Goal: Task Accomplishment & Management: Complete application form

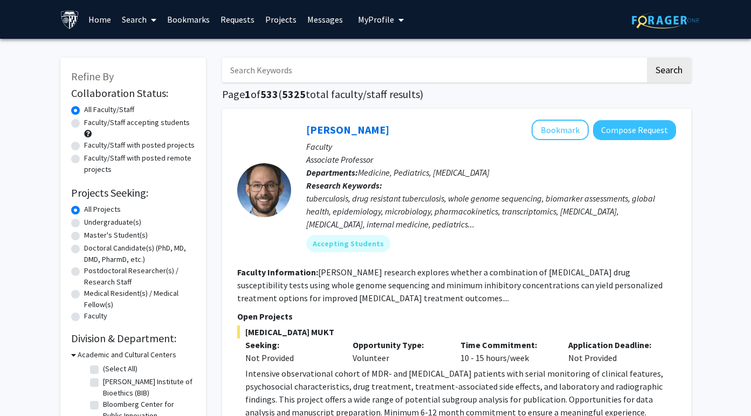
click at [185, 22] on link "Bookmarks" at bounding box center [188, 20] width 53 height 38
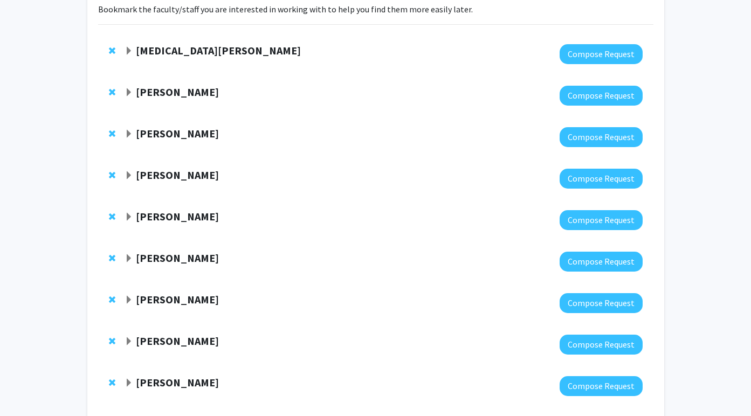
scroll to position [393, 0]
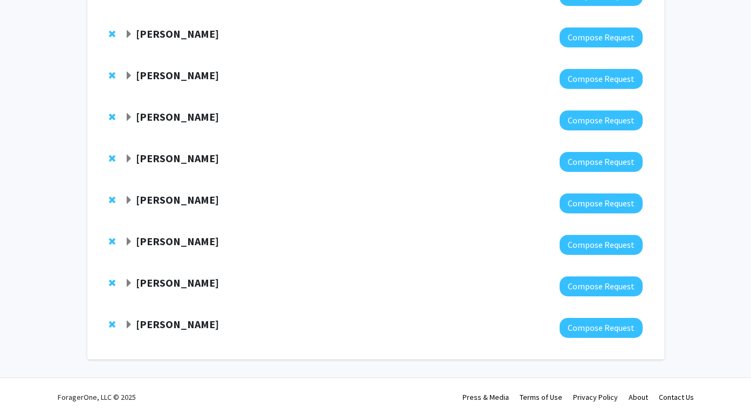
click at [174, 332] on div at bounding box center [384, 328] width 518 height 20
click at [175, 323] on strong "[PERSON_NAME]" at bounding box center [177, 324] width 83 height 13
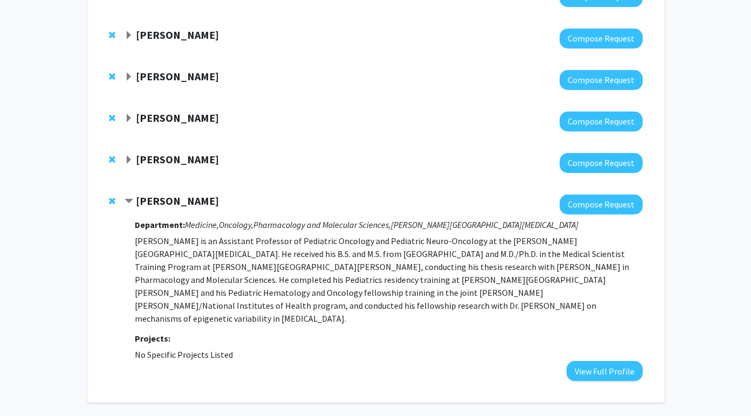
scroll to position [514, 0]
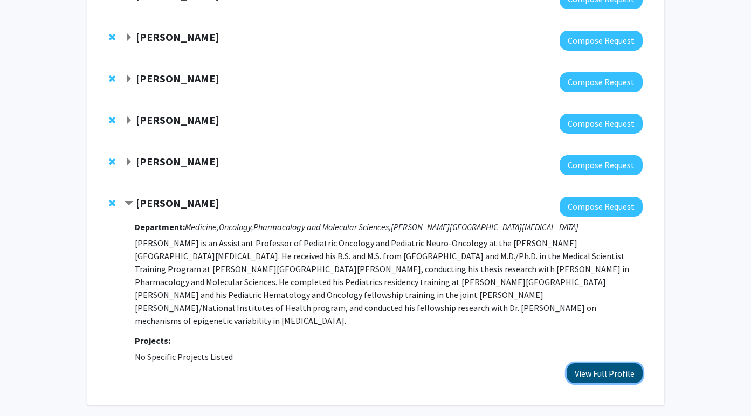
click at [577, 363] on button "View Full Profile" at bounding box center [605, 373] width 76 height 20
click at [606, 365] on button "View Full Profile" at bounding box center [605, 373] width 76 height 20
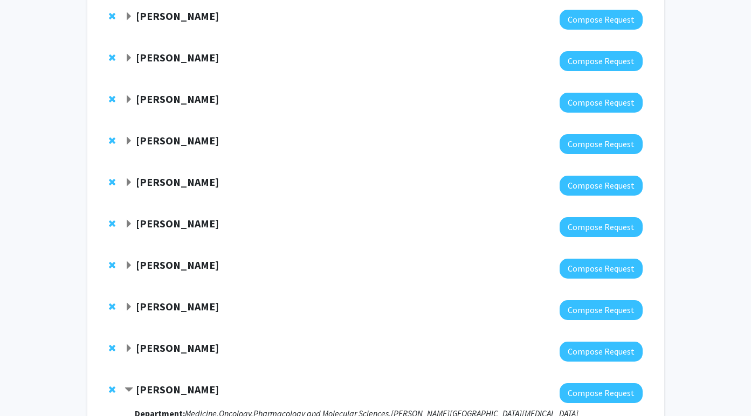
scroll to position [315, 0]
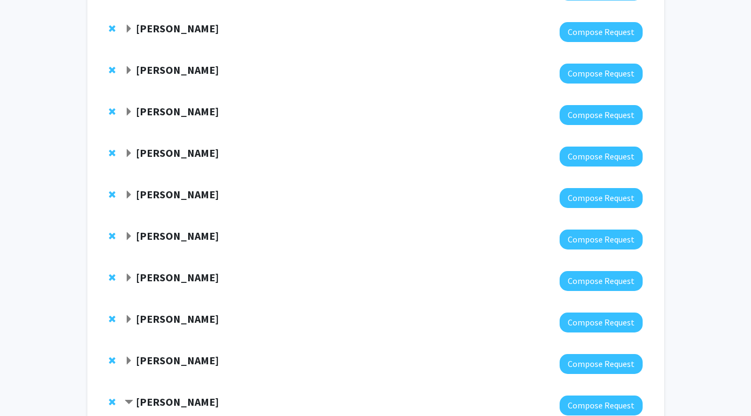
click at [155, 320] on strong "Sara Sukumar" at bounding box center [177, 318] width 83 height 13
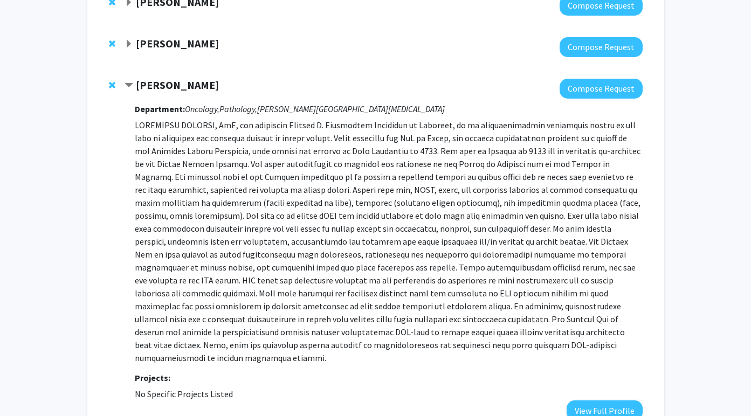
scroll to position [555, 0]
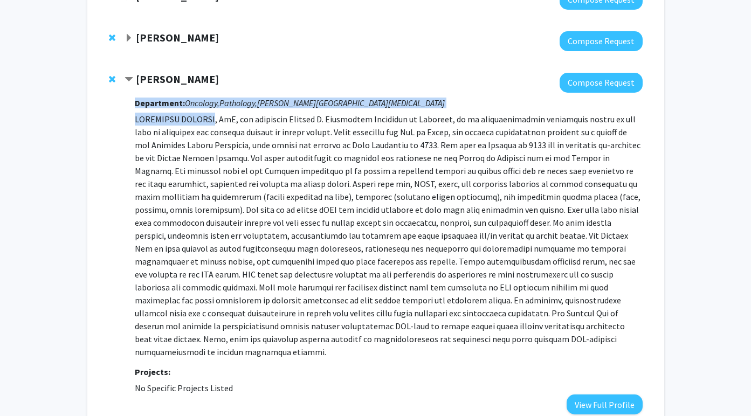
drag, startPoint x: 215, startPoint y: 119, endPoint x: 126, endPoint y: 119, distance: 88.9
click at [126, 119] on div "Sara Sukumar Compose Request Department: Oncology, Pathology, Sidney Kimmel Com…" at bounding box center [384, 244] width 518 height 342
drag, startPoint x: 133, startPoint y: 117, endPoint x: 218, endPoint y: 119, distance: 84.7
click at [218, 119] on div "Sara Sukumar Compose Request Department: Oncology, Pathology, Sidney Kimmel Com…" at bounding box center [384, 244] width 518 height 342
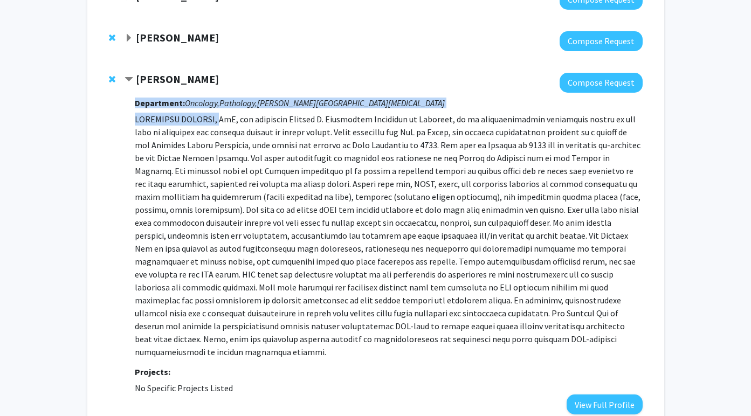
click at [218, 119] on p at bounding box center [388, 236] width 507 height 246
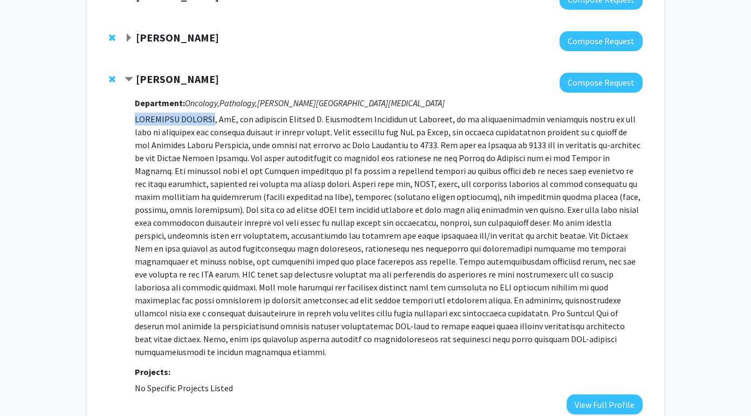
drag, startPoint x: 214, startPoint y: 119, endPoint x: 137, endPoint y: 121, distance: 77.1
click at [137, 121] on p at bounding box center [388, 236] width 507 height 246
copy p "SARASWATI SUKUMAR"
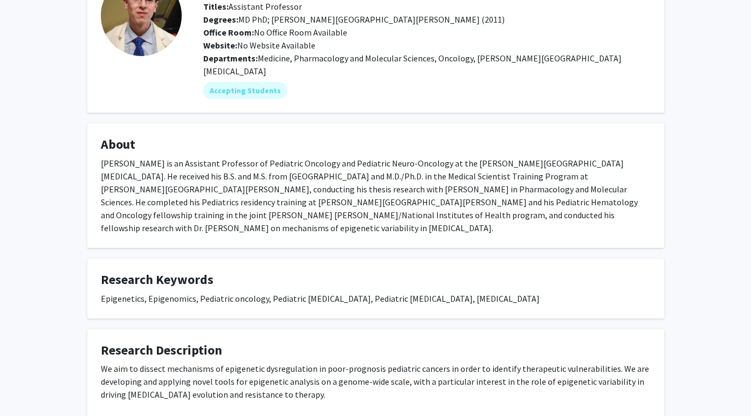
scroll to position [406, 0]
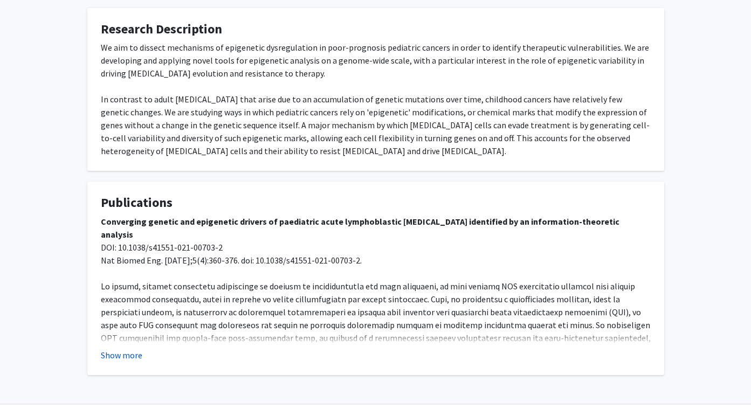
click at [116, 349] on button "Show more" at bounding box center [122, 355] width 42 height 13
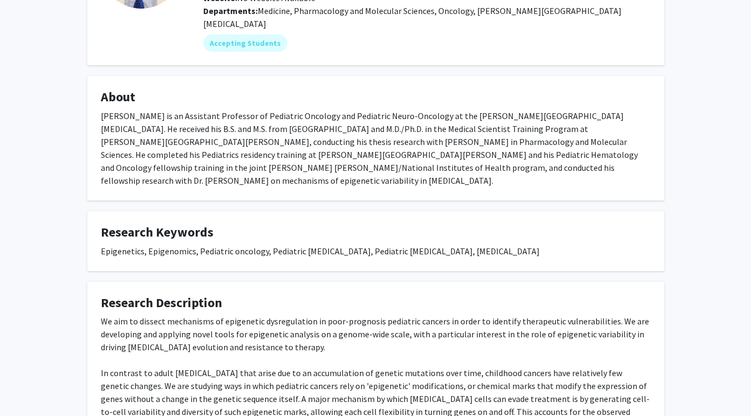
scroll to position [187, 0]
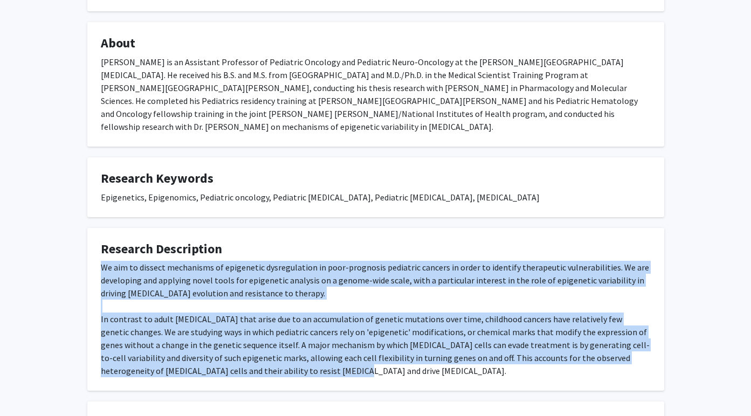
drag, startPoint x: 240, startPoint y: 355, endPoint x: 85, endPoint y: 241, distance: 192.9
copy div "We aim to dissect mechanisms of epigenetic dysregulation in poor-prognosis pedi…"
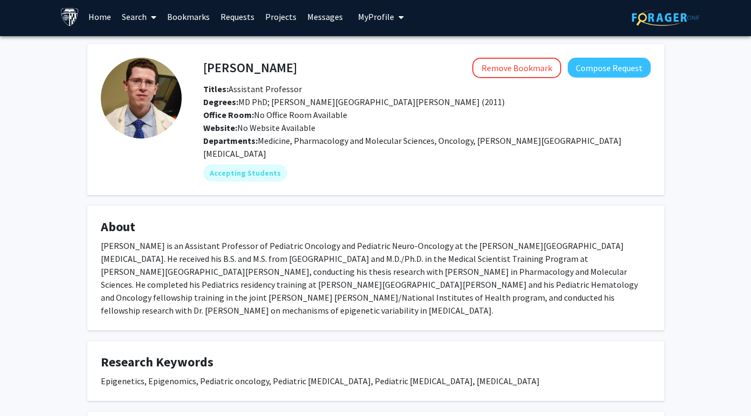
scroll to position [0, 0]
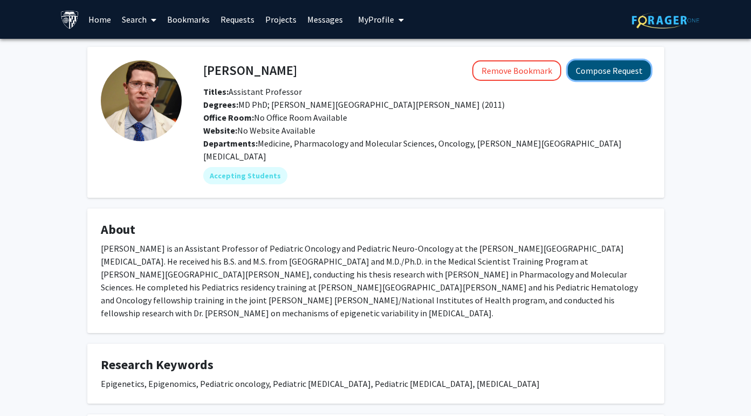
click at [587, 65] on button "Compose Request" at bounding box center [609, 70] width 83 height 20
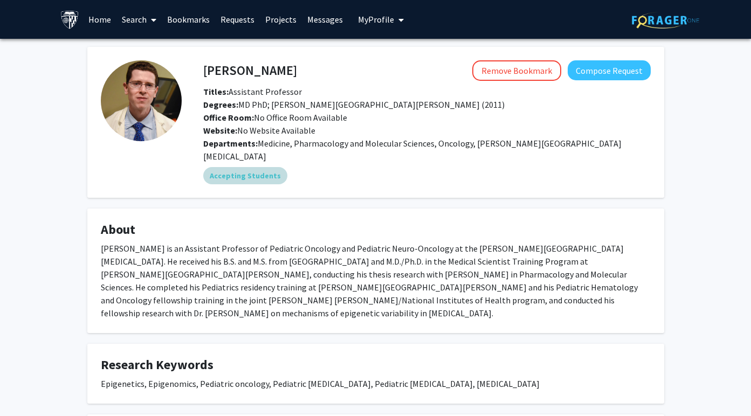
scroll to position [15, 0]
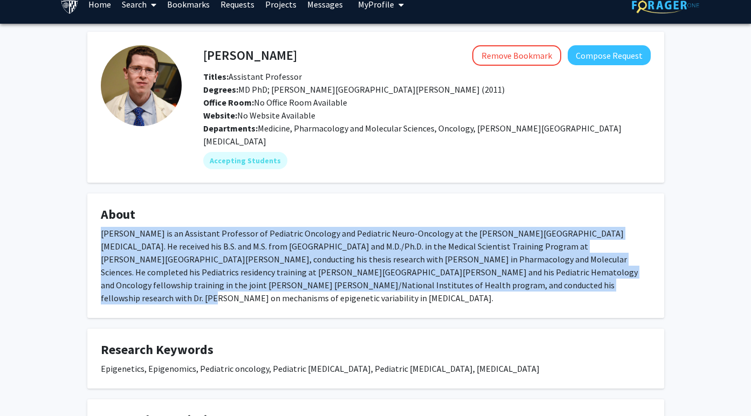
drag, startPoint x: 100, startPoint y: 218, endPoint x: 415, endPoint y: 273, distance: 319.0
click at [415, 273] on div "[PERSON_NAME] is an Assistant Professor of Pediatric Oncology and Pediatric Neu…" at bounding box center [376, 266] width 550 height 78
copy div "[PERSON_NAME] is an Assistant Professor of Pediatric Oncology and Pediatric Neu…"
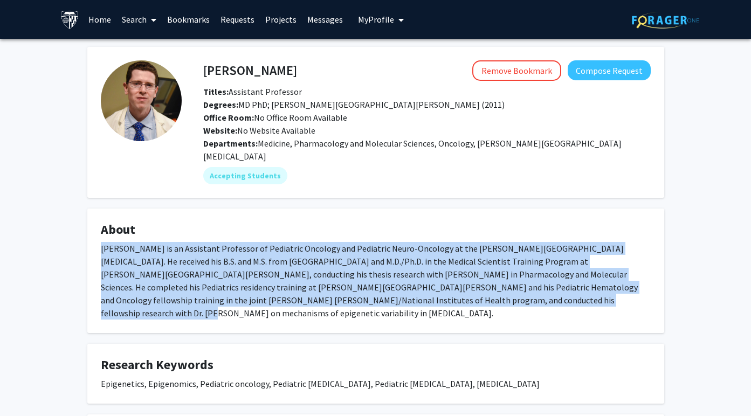
click at [364, 22] on span "My Profile" at bounding box center [376, 19] width 36 height 11
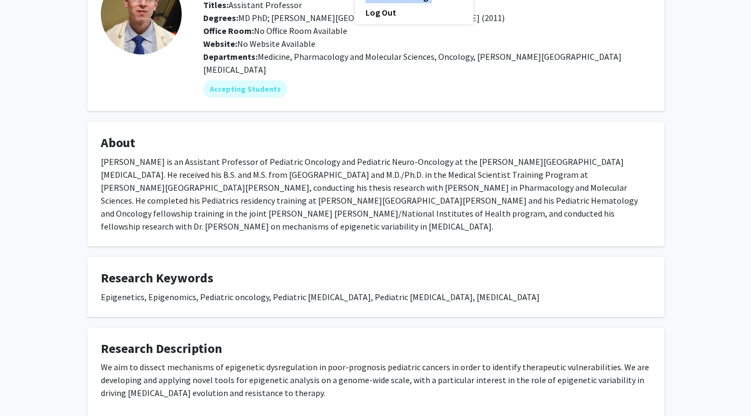
scroll to position [33, 0]
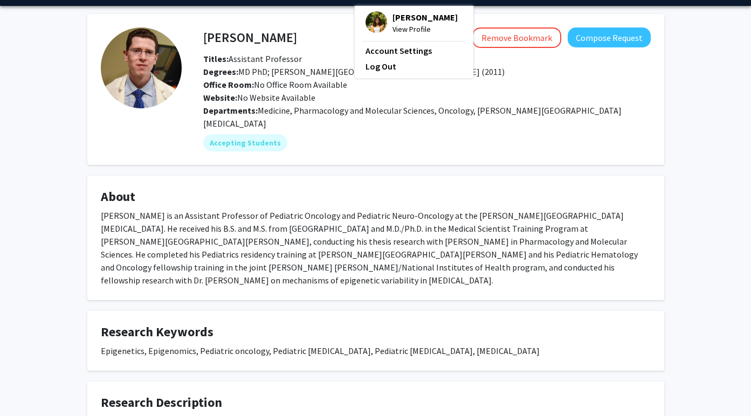
click at [347, 176] on fg-card "About Dr. Koldobskiy is an Assistant Professor of Pediatric Oncology and Pediat…" at bounding box center [375, 238] width 577 height 125
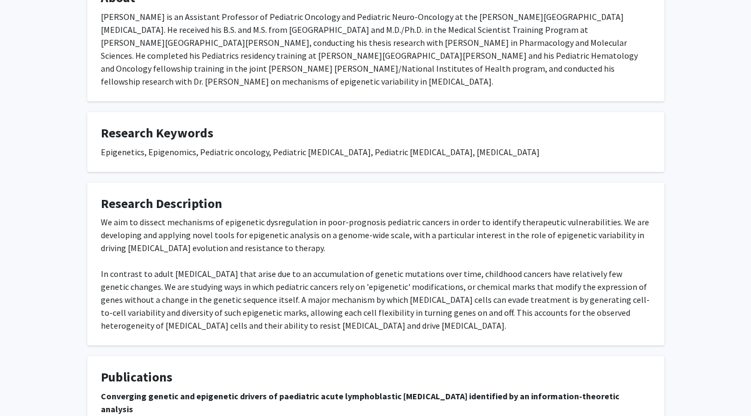
scroll to position [407, 0]
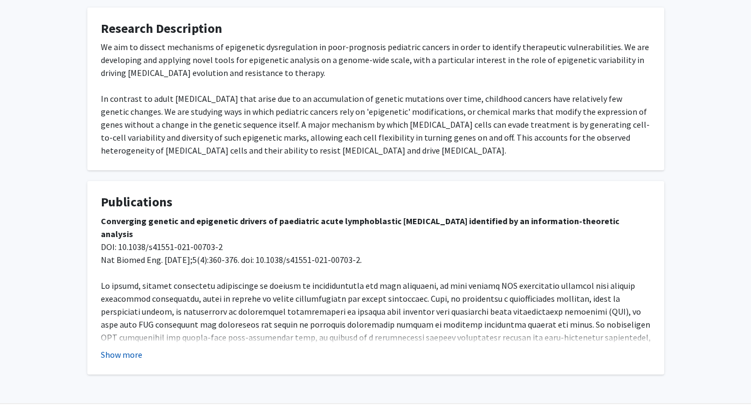
click at [135, 348] on button "Show more" at bounding box center [122, 354] width 42 height 13
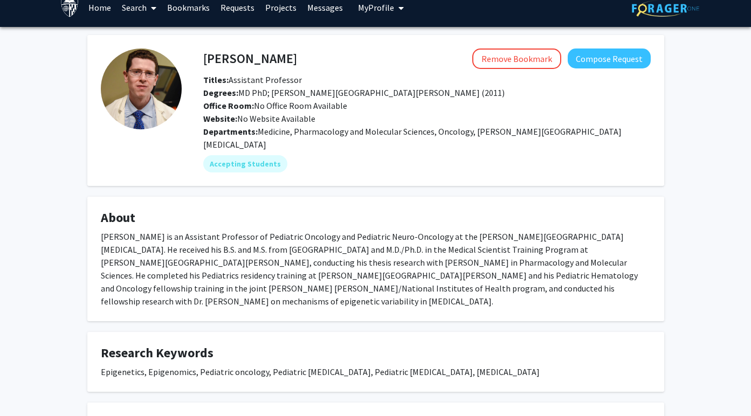
scroll to position [0, 0]
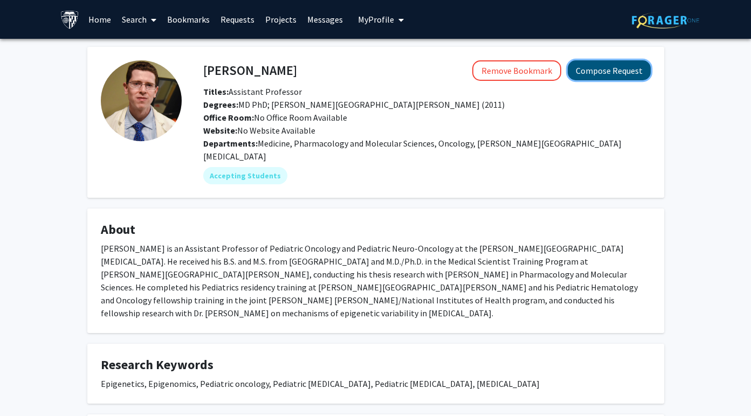
click at [591, 68] on button "Compose Request" at bounding box center [609, 70] width 83 height 20
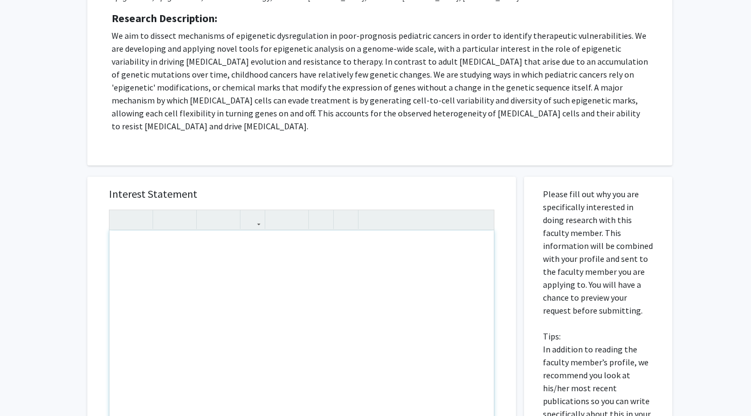
scroll to position [157, 0]
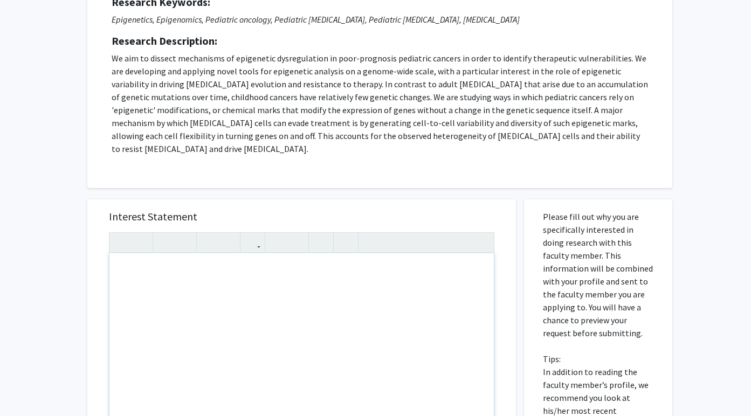
click at [163, 257] on div "Note to users with screen readers: Please press Alt+0 or Option+0 to deactivate…" at bounding box center [301, 376] width 384 height 247
paste div "Note to users with screen readers: Please press Alt+0 or Option+0 to deactivate…"
type textarea "<p>Dear Dr. Koldobskiy,</p><br><p>My name is Richa Kakde, and I am a first-year…"
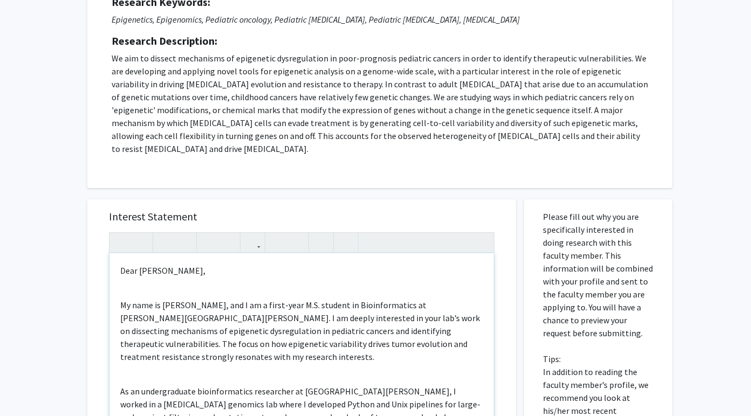
click at [165, 278] on div "Dear Dr. Koldobskiy, My name is Richa Kakde, and I am a first-year M.S. student…" at bounding box center [301, 376] width 384 height 247
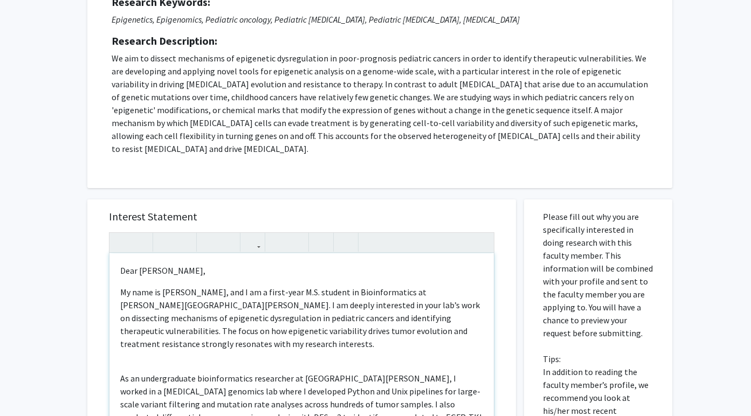
click at [148, 341] on div "Dear Dr. Koldobskiy, My name is Richa Kakde, and I am a first-year M.S. student…" at bounding box center [301, 376] width 384 height 247
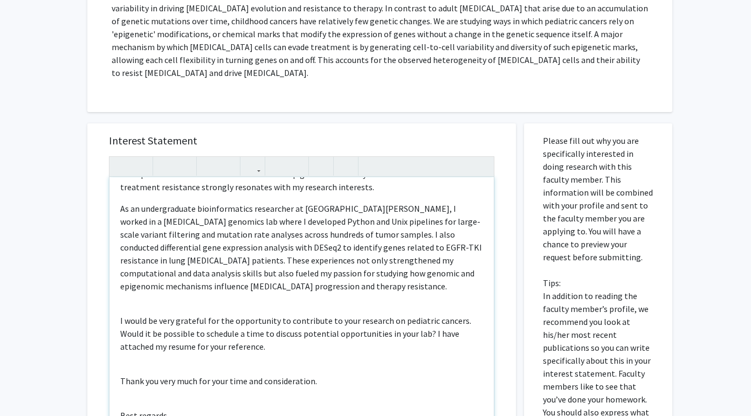
scroll to position [46, 0]
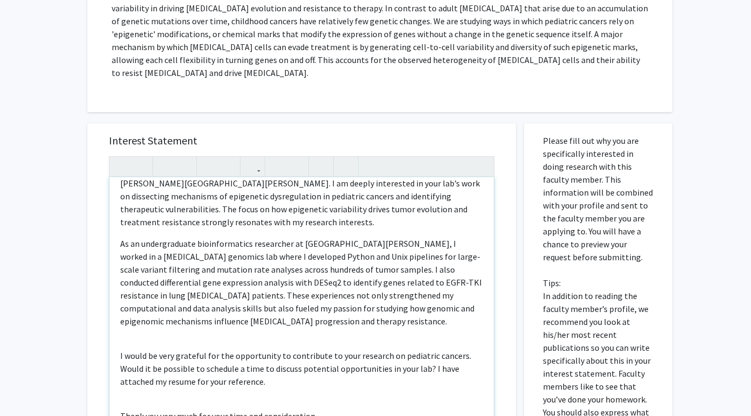
click at [197, 349] on p "I would be very grateful for the opportunity to contribute to your research on …" at bounding box center [301, 368] width 363 height 39
click at [197, 334] on div "Dear Dr. Koldobskiy, My name is Richa Kakde, and I am a first-year M.S. student…" at bounding box center [301, 300] width 384 height 247
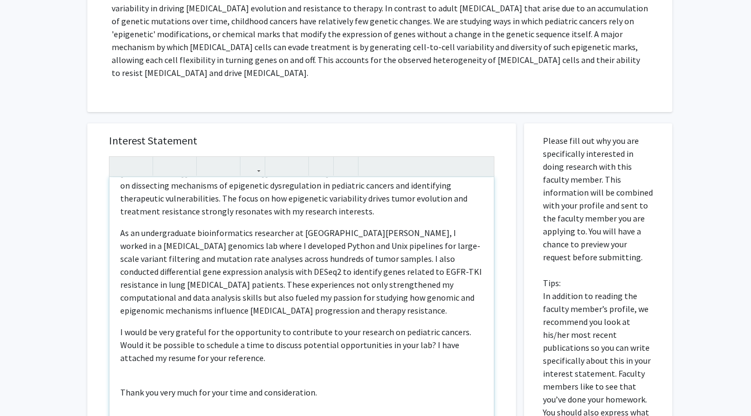
scroll to position [56, 0]
drag, startPoint x: 300, startPoint y: 285, endPoint x: 257, endPoint y: 284, distance: 43.1
click at [257, 284] on p "As an undergraduate bioinformatics researcher at UC Davis, I worked in a cancer…" at bounding box center [301, 272] width 363 height 91
click at [258, 326] on p "I would be very grateful for the opportunity to contribute to your research on …" at bounding box center [301, 345] width 363 height 39
click at [255, 294] on div "Dear Dr. Koldobskiy, My name is Richa Kakde, and I am a first-year M.S. student…" at bounding box center [301, 300] width 384 height 247
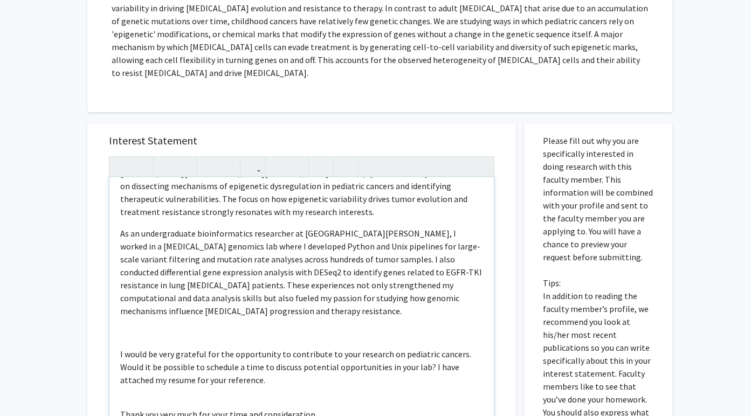
type textarea "<p>Dear Dr. Koldobskiy,</p><p>My name is Richa Kakde, and I am a first-year M.S…"
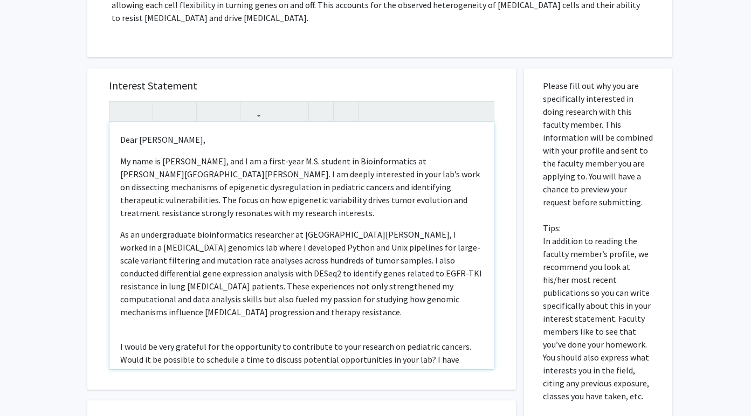
scroll to position [478, 0]
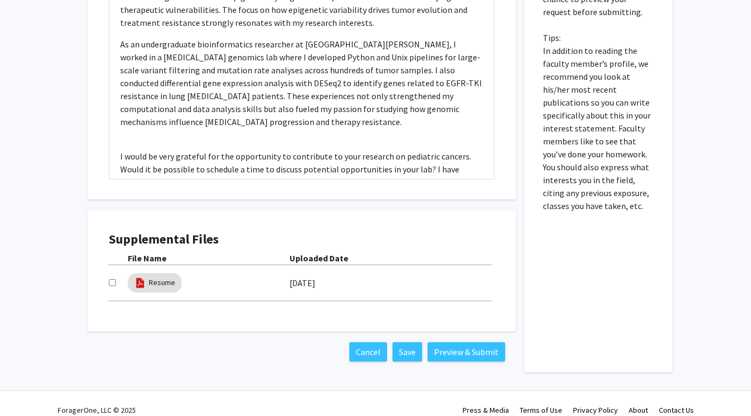
click at [109, 279] on input "checkbox" at bounding box center [112, 282] width 7 height 7
checkbox input "true"
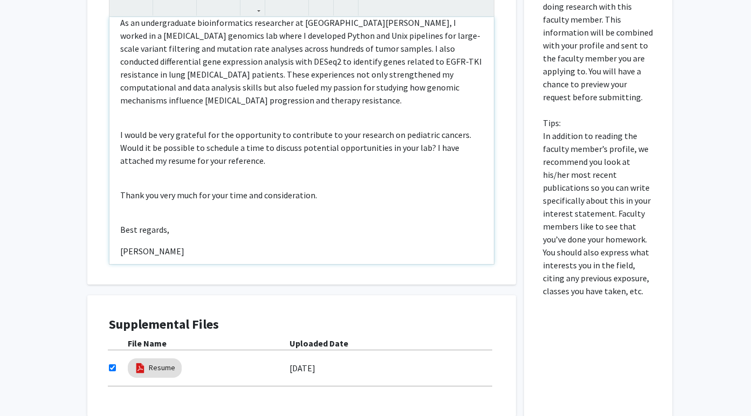
scroll to position [0, 0]
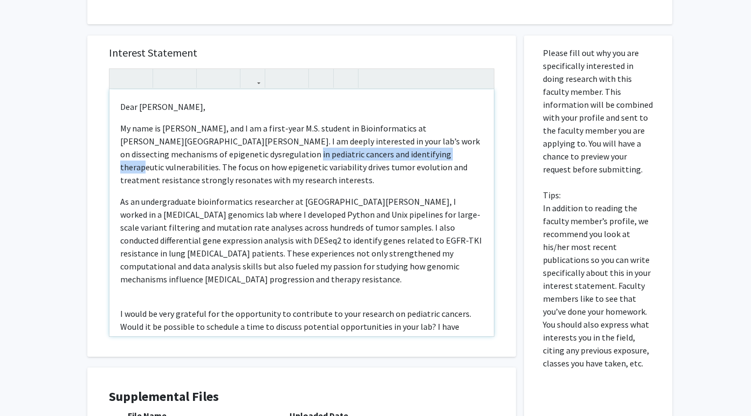
drag, startPoint x: 244, startPoint y: 142, endPoint x: 391, endPoint y: 143, distance: 147.7
click at [391, 143] on p "My name is Richa Kakde, and I am a first-year M.S. student in Bioinformatics at…" at bounding box center [301, 154] width 363 height 65
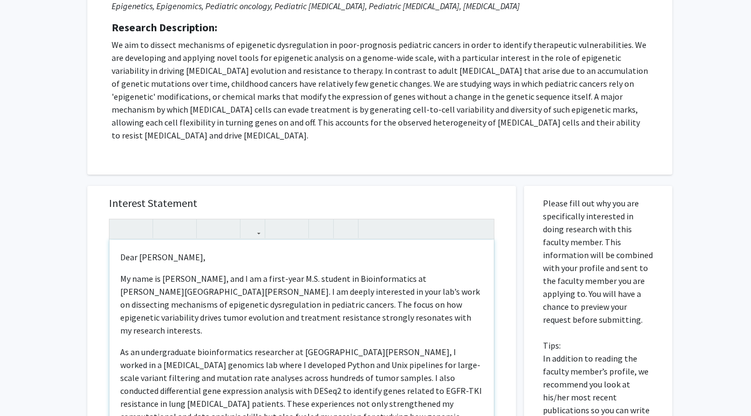
type textarea "<p>Dear Dr. Koldobskiy,</p><p>My name is Richa Kakde, and I am a first-year M.S…"
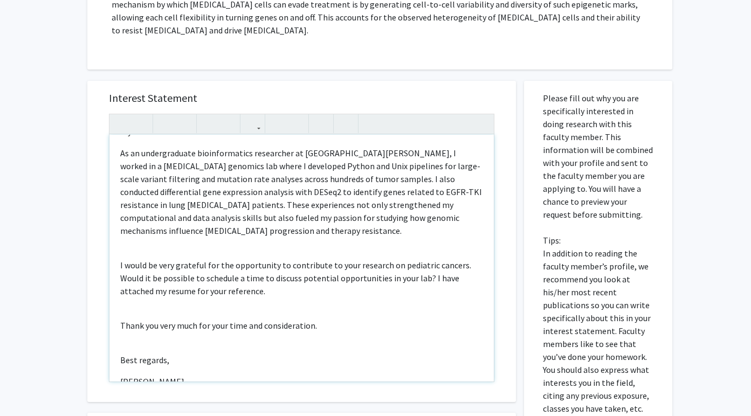
click at [391, 208] on div "Dear Dr. Koldobskiy, My name is Richa Kakde, and I am a first-year M.S. student…" at bounding box center [301, 258] width 384 height 247
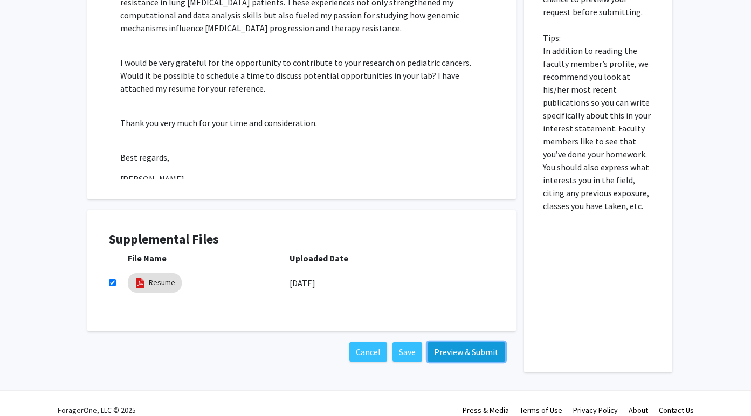
click at [477, 346] on button "Preview & Submit" at bounding box center [466, 351] width 78 height 19
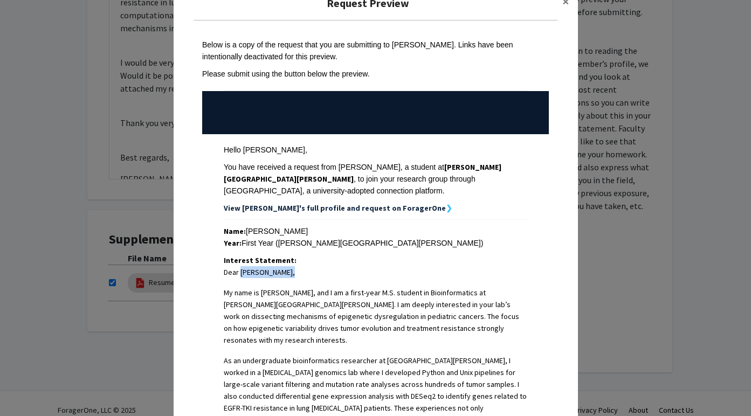
drag, startPoint x: 285, startPoint y: 260, endPoint x: 242, endPoint y: 260, distance: 43.7
click at [242, 266] on p "Dear Dr. Koldobskiy," at bounding box center [375, 272] width 303 height 12
copy p "Dr. Koldobskiy"
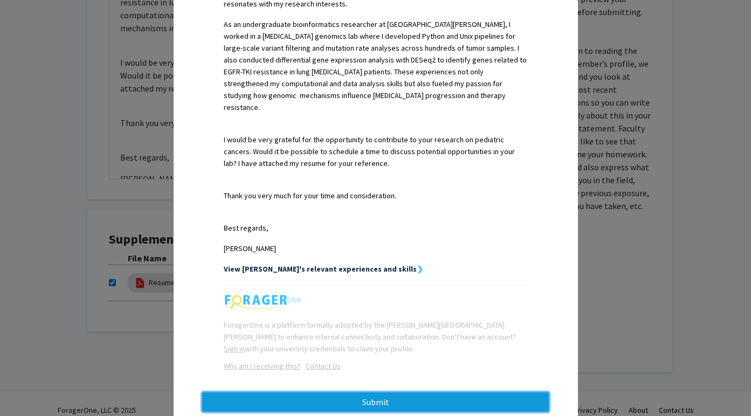
click at [361, 392] on button "Submit" at bounding box center [375, 401] width 347 height 19
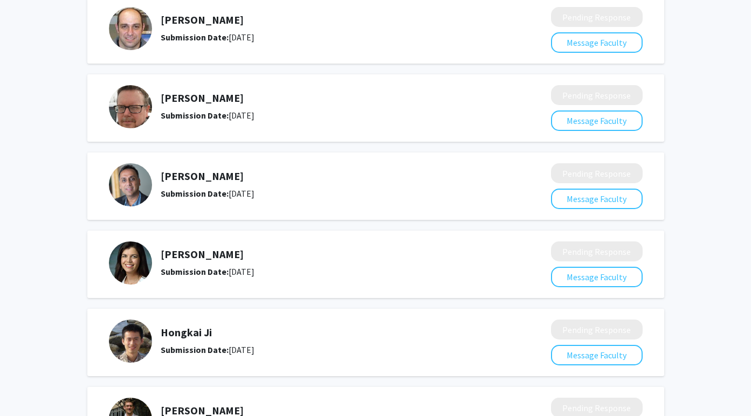
scroll to position [83, 0]
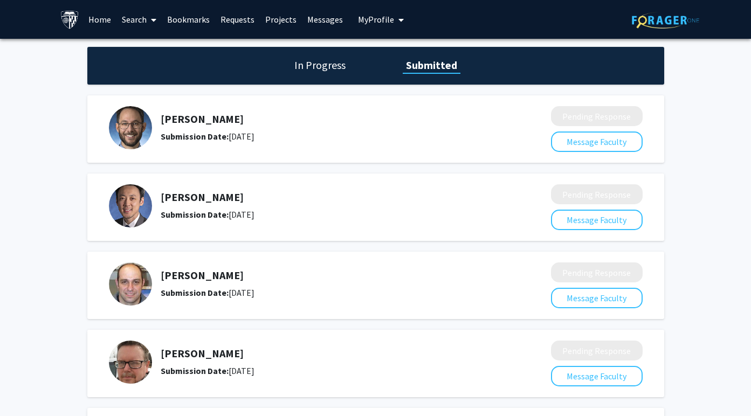
click at [335, 77] on div "In Progress Submitted" at bounding box center [375, 66] width 577 height 38
click at [321, 13] on link "Messages" at bounding box center [325, 20] width 46 height 38
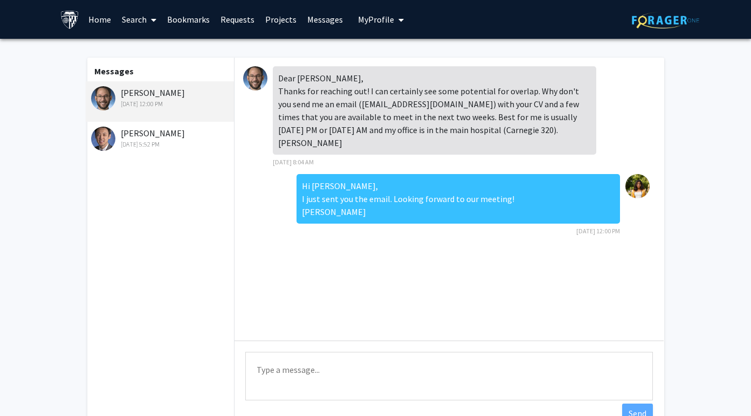
click at [176, 117] on div "Jeffrey Tornheim Sep 18, 2025 12:00 PM" at bounding box center [160, 101] width 149 height 40
click at [174, 149] on div "Sep 11, 2025 5:52 PM" at bounding box center [161, 145] width 141 height 10
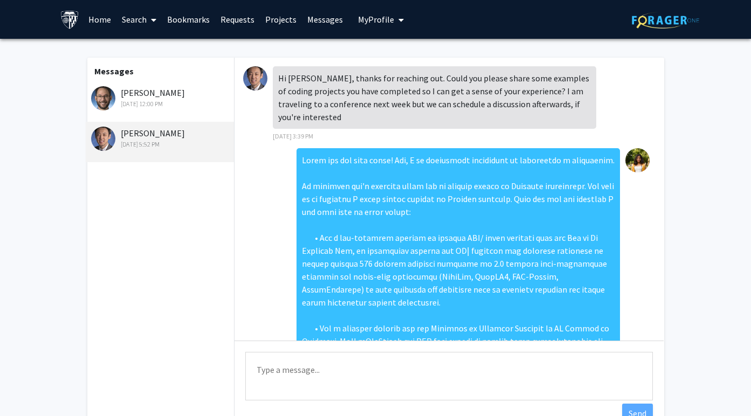
scroll to position [523, 0]
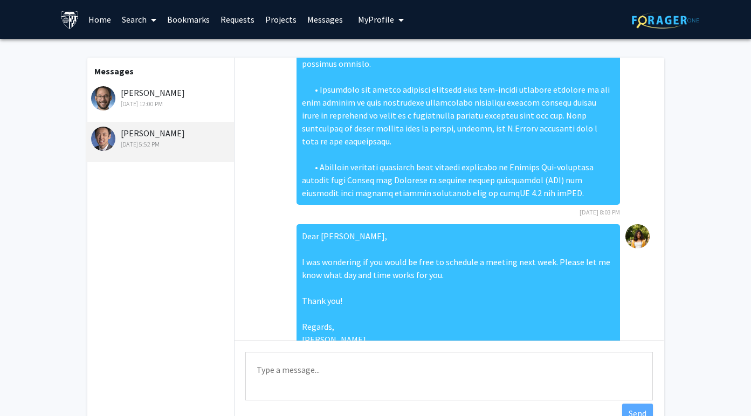
click at [194, 81] on div "Messages Jeffrey Tornheim Sep 18, 2025 12:00 PM Jonathan Ling Sep 11, 2025 5:52…" at bounding box center [160, 246] width 149 height 377
click at [240, 15] on link "Requests" at bounding box center [237, 20] width 45 height 38
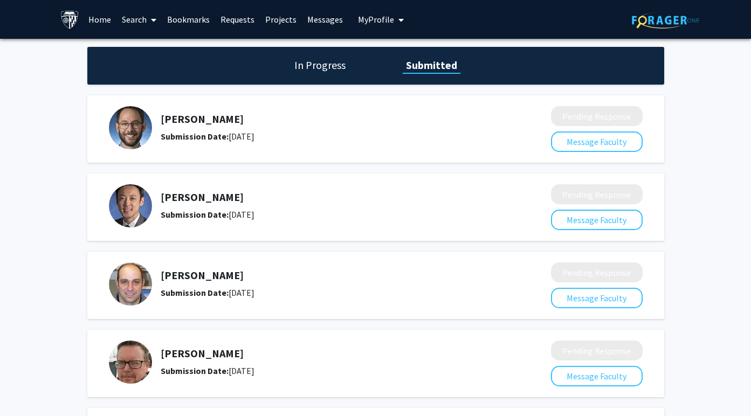
click at [246, 23] on link "Requests" at bounding box center [237, 20] width 45 height 38
click at [269, 22] on link "Projects" at bounding box center [281, 20] width 42 height 38
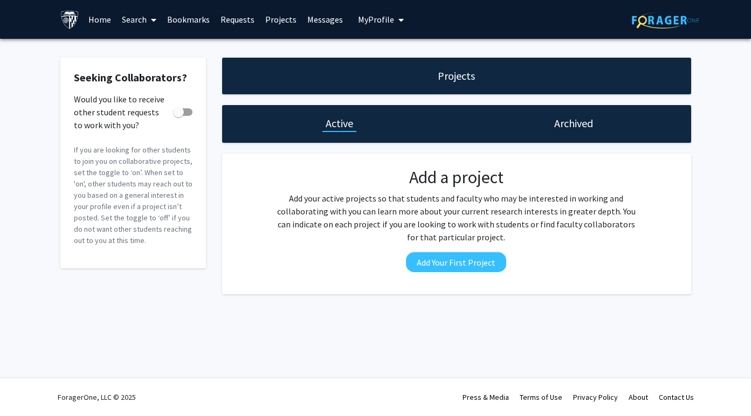
click at [302, 19] on link "Messages" at bounding box center [325, 20] width 46 height 38
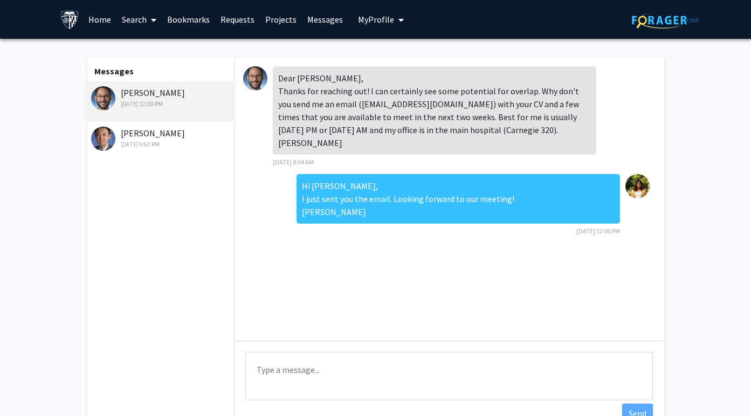
click at [230, 19] on link "Requests" at bounding box center [237, 20] width 45 height 38
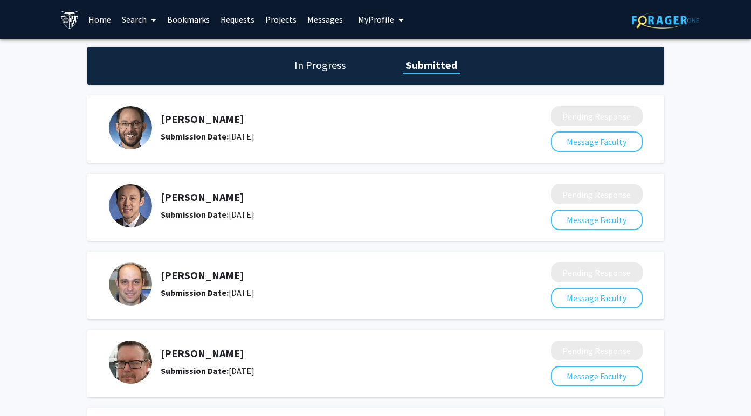
click at [186, 23] on link "Bookmarks" at bounding box center [188, 20] width 53 height 38
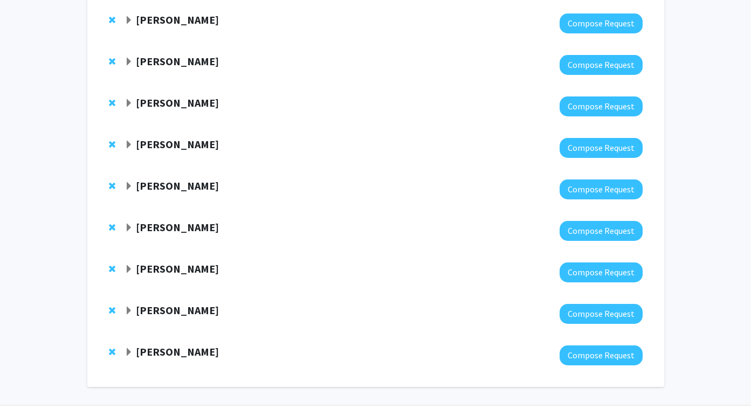
scroll to position [393, 0]
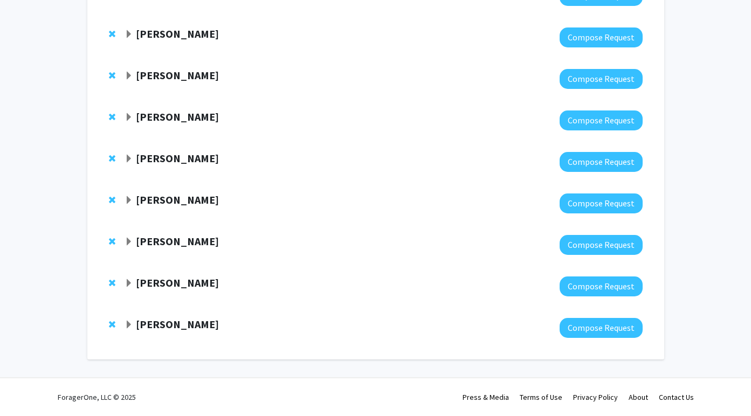
click at [164, 284] on strong "[PERSON_NAME]" at bounding box center [177, 282] width 83 height 13
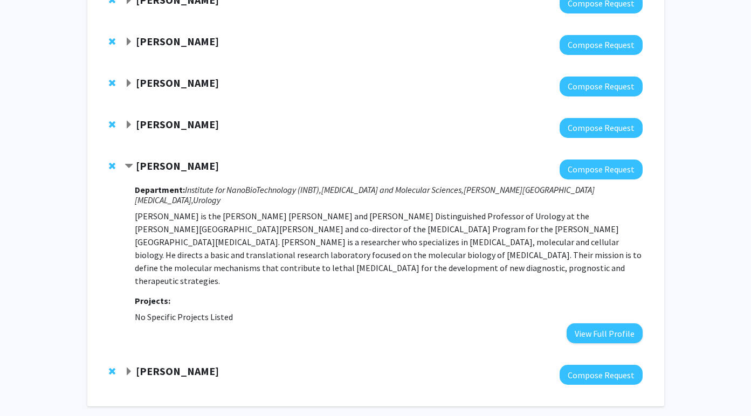
scroll to position [501, 0]
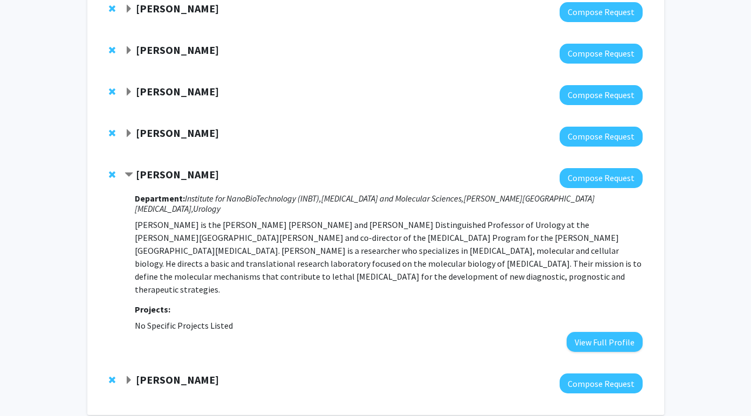
click at [193, 135] on strong "Sara Sukumar" at bounding box center [177, 132] width 83 height 13
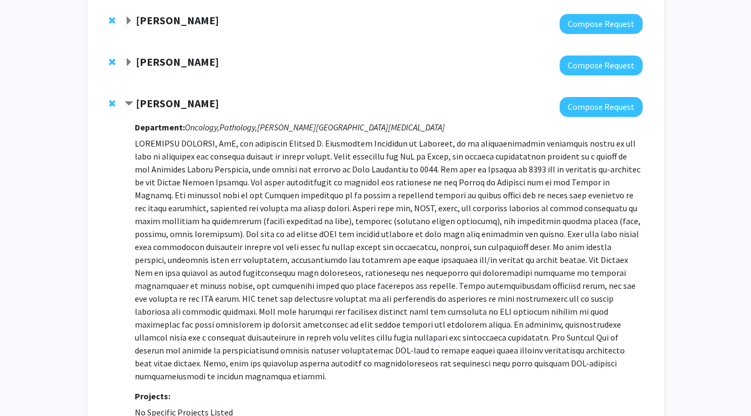
scroll to position [558, 0]
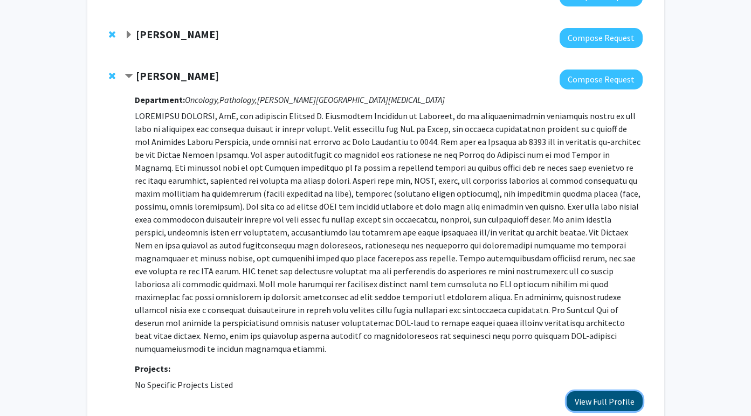
click at [591, 391] on button "View Full Profile" at bounding box center [605, 401] width 76 height 20
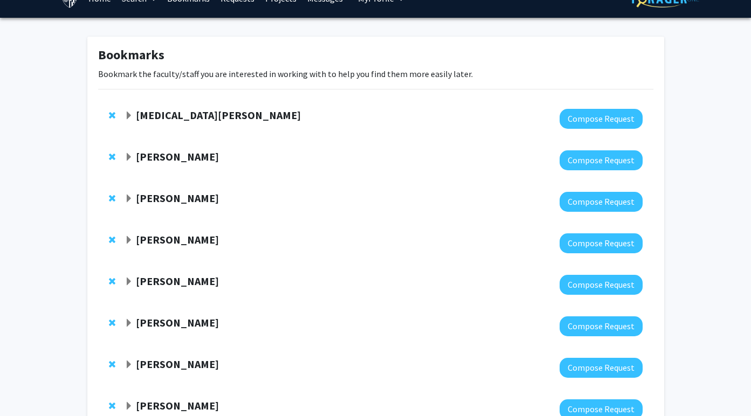
scroll to position [0, 0]
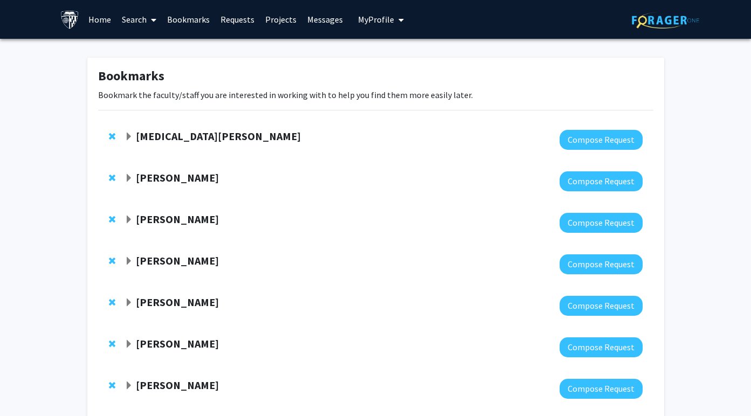
click at [311, 23] on link "Messages" at bounding box center [325, 20] width 46 height 38
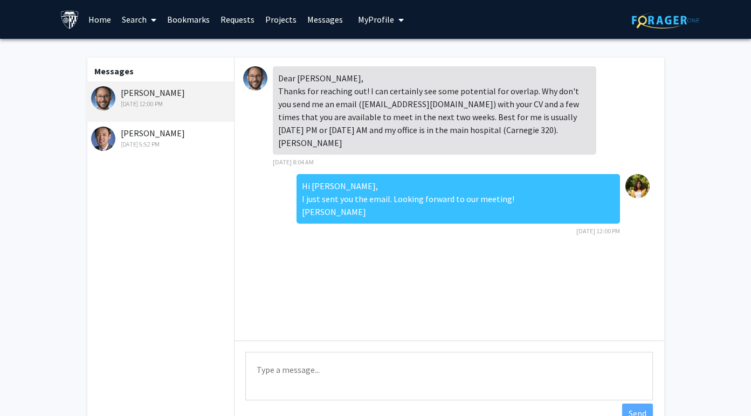
click at [264, 26] on link "Projects" at bounding box center [281, 20] width 42 height 38
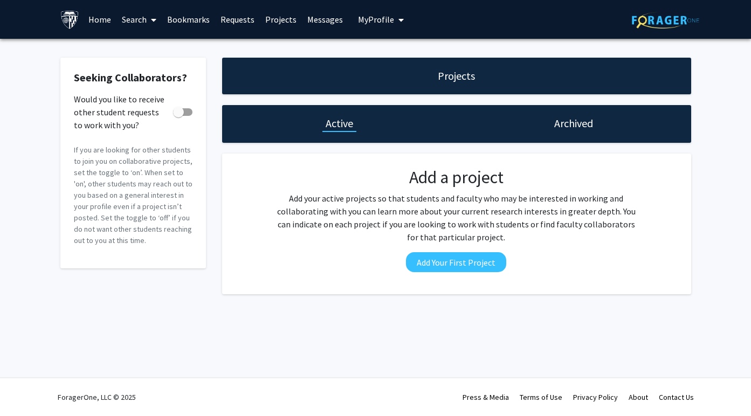
click at [231, 24] on link "Requests" at bounding box center [237, 20] width 45 height 38
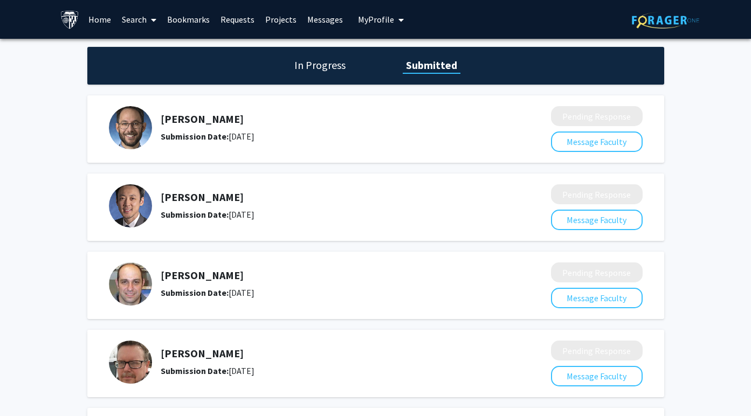
click at [343, 19] on div "Skip navigation Home Search Bookmarks Requests Projects Messages My Profile Ric…" at bounding box center [233, 19] width 347 height 39
click at [328, 20] on link "Messages" at bounding box center [325, 20] width 46 height 38
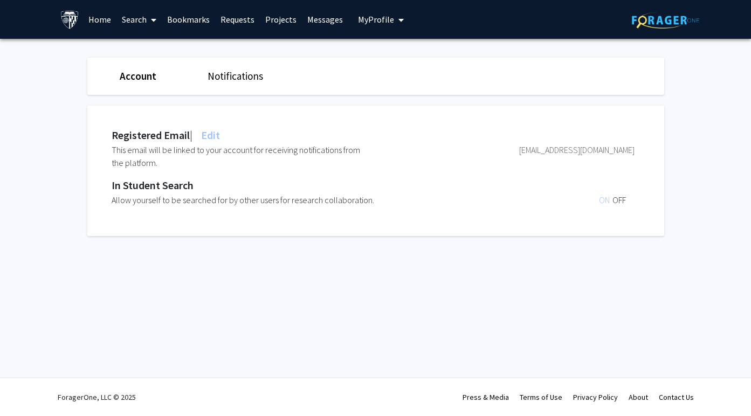
click at [362, 23] on span "My Profile" at bounding box center [376, 19] width 36 height 11
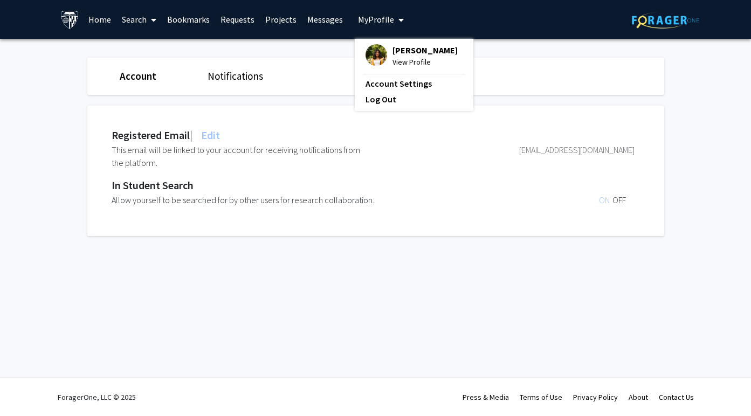
click at [404, 57] on span "View Profile" at bounding box center [424, 62] width 65 height 12
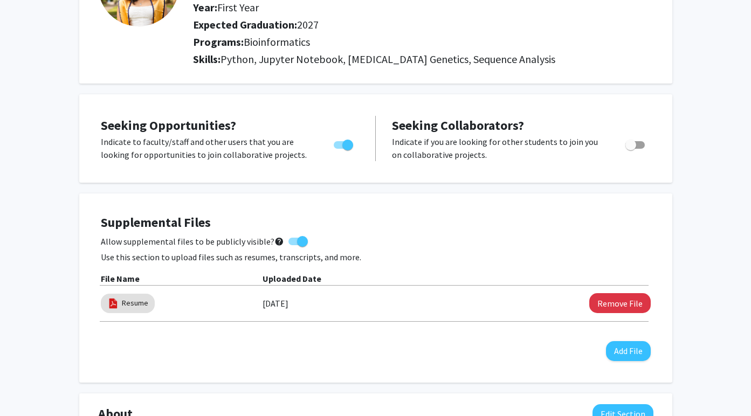
scroll to position [137, 0]
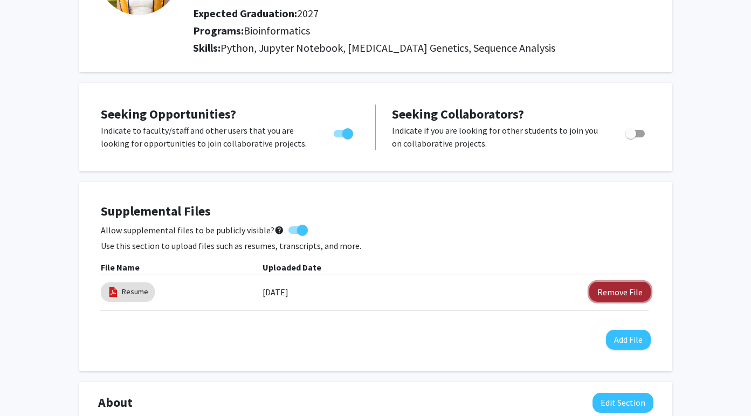
click at [638, 296] on button "Remove File" at bounding box center [619, 292] width 61 height 20
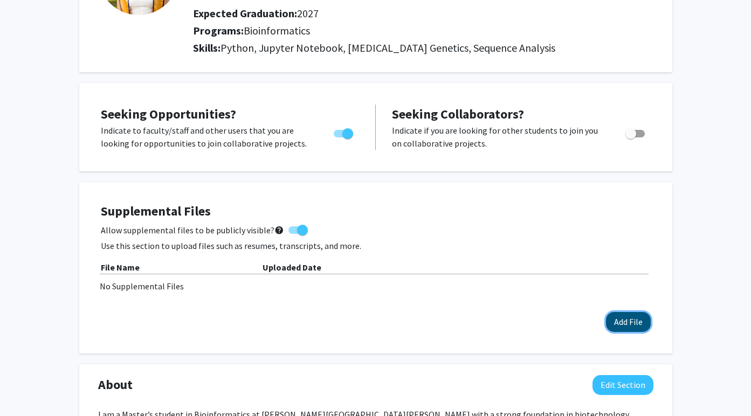
click at [632, 328] on button "Add File" at bounding box center [628, 322] width 45 height 20
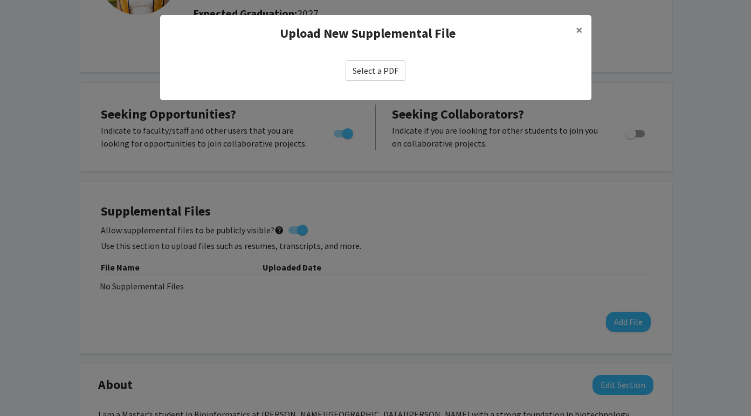
click at [382, 65] on label "Select a PDF" at bounding box center [376, 70] width 60 height 20
click at [0, 0] on input "Select a PDF" at bounding box center [0, 0] width 0 height 0
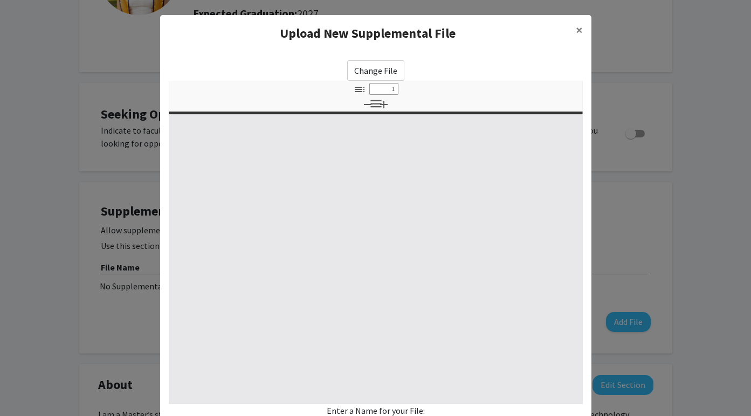
select select "custom"
type input "0"
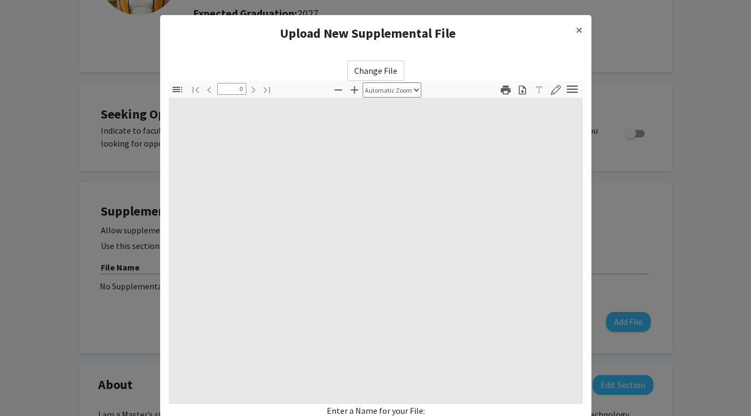
select select "custom"
type input "1"
select select "auto"
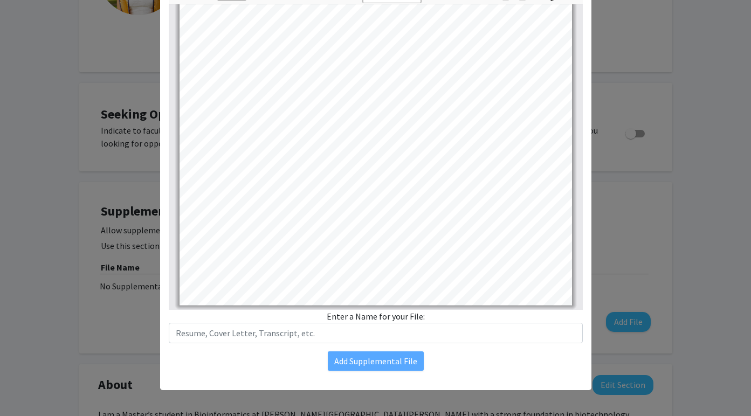
scroll to position [0, 0]
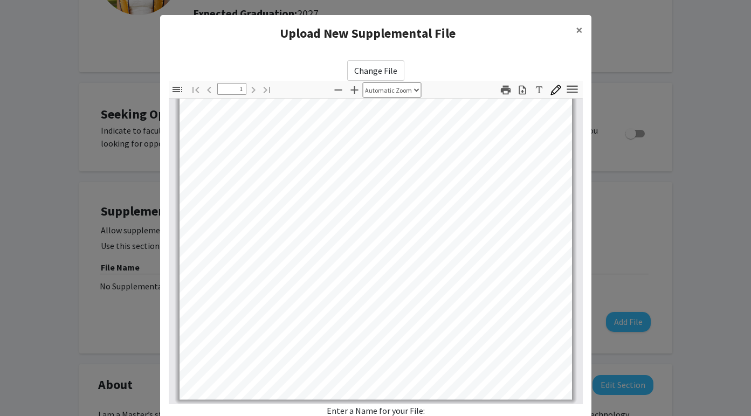
click at [633, 194] on modal-container "Upload New Supplemental File × Change File Thumbnails Document Outline Attachme…" at bounding box center [375, 208] width 751 height 416
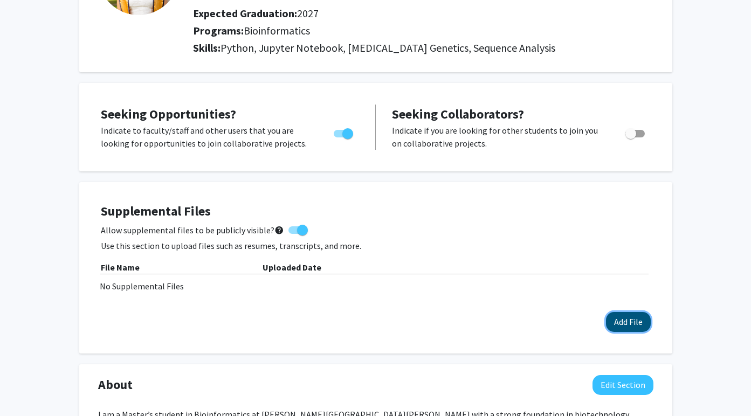
click at [617, 313] on button "Add File" at bounding box center [628, 322] width 45 height 20
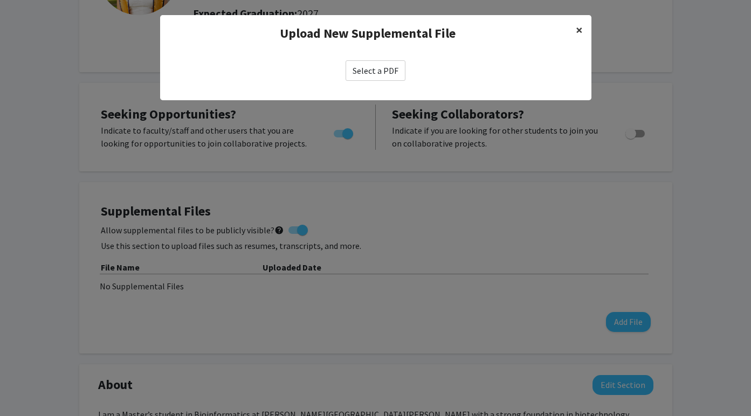
click at [579, 27] on span "×" at bounding box center [579, 30] width 7 height 17
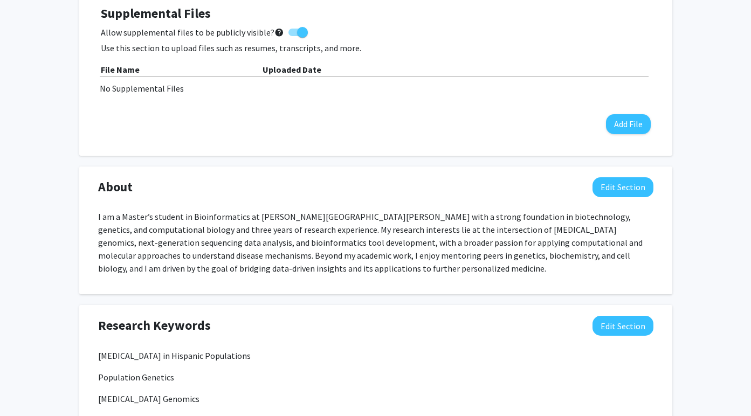
scroll to position [187, 0]
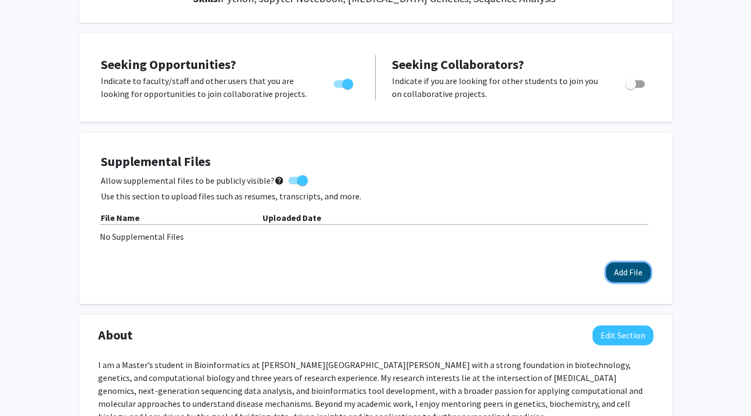
click at [616, 268] on button "Add File" at bounding box center [628, 273] width 45 height 20
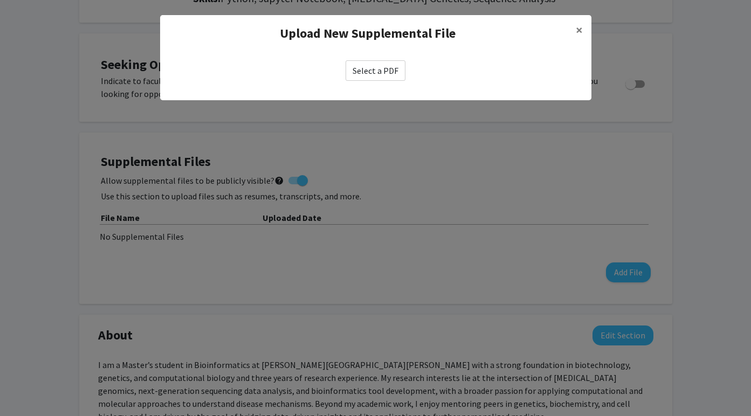
click at [381, 74] on label "Select a PDF" at bounding box center [376, 70] width 60 height 20
click at [0, 0] on input "Select a PDF" at bounding box center [0, 0] width 0 height 0
select select "custom"
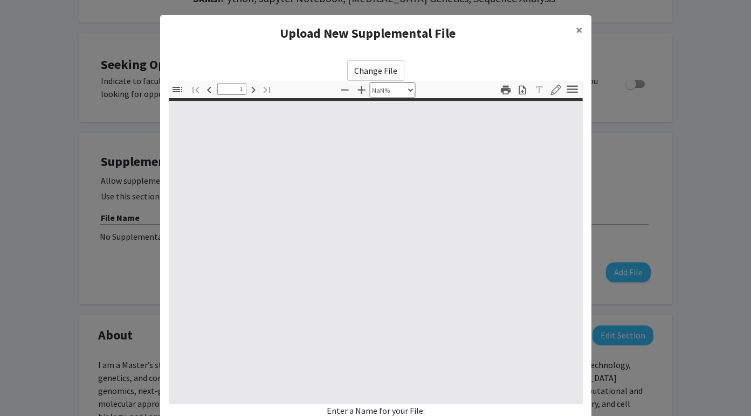
type input "0"
select select "custom"
type input "1"
select select "auto"
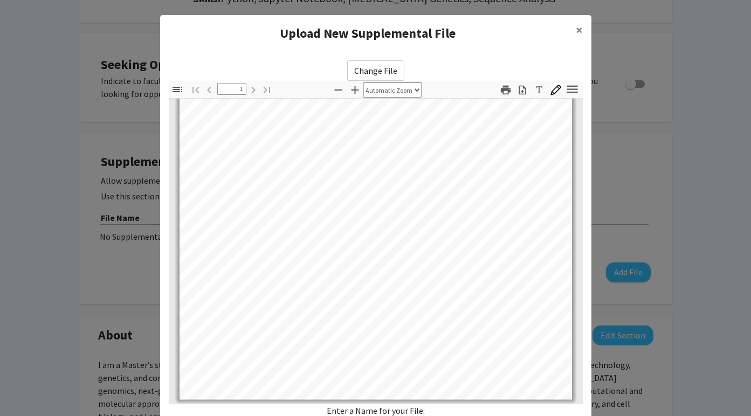
scroll to position [94, 0]
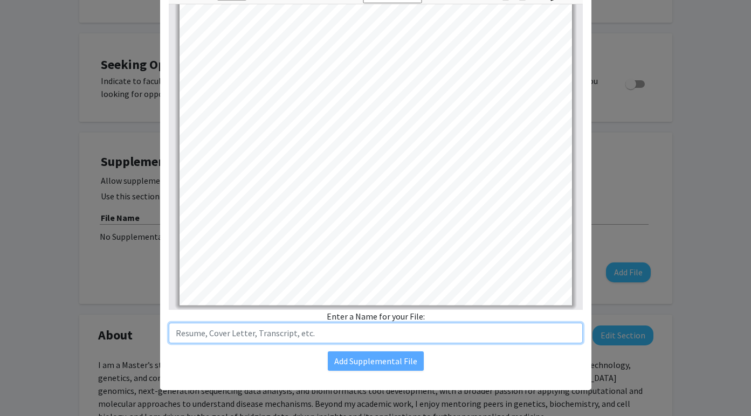
click at [371, 331] on input "text" at bounding box center [376, 333] width 414 height 20
type input "Resume"
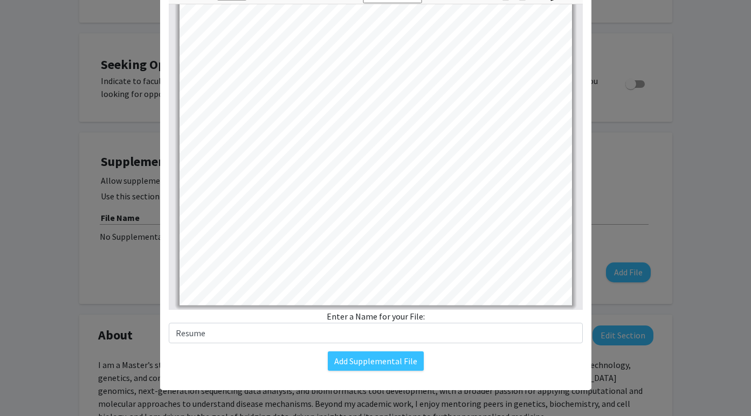
click at [427, 368] on div "Add Supplemental File" at bounding box center [376, 360] width 414 height 19
click at [394, 368] on button "Add Supplemental File" at bounding box center [376, 360] width 96 height 19
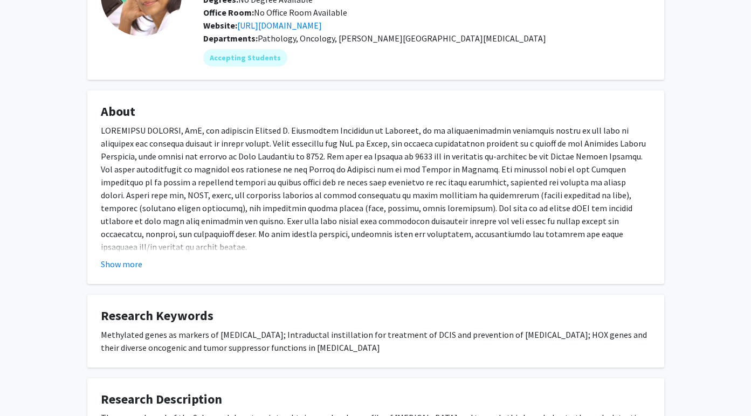
scroll to position [106, 0]
click at [129, 262] on button "Show more" at bounding box center [122, 263] width 42 height 13
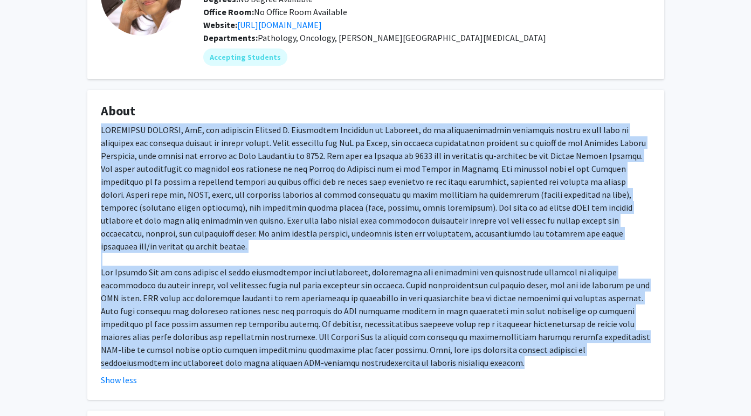
drag, startPoint x: 302, startPoint y: 353, endPoint x: 83, endPoint y: 124, distance: 316.8
click at [83, 125] on div "[PERSON_NAME] Remove Bookmark Compose Request Titles: Professor Degrees: No Deg…" at bounding box center [375, 314] width 593 height 746
copy div "[PERSON_NAME], PhD, the inaugural [PERSON_NAME] Professor of Oncology, is an in…"
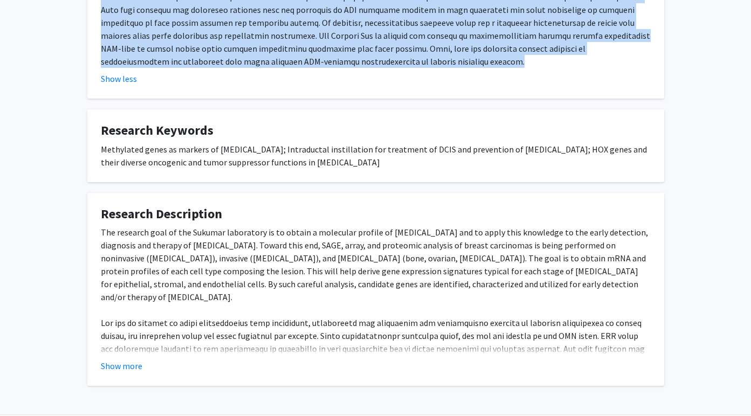
scroll to position [418, 0]
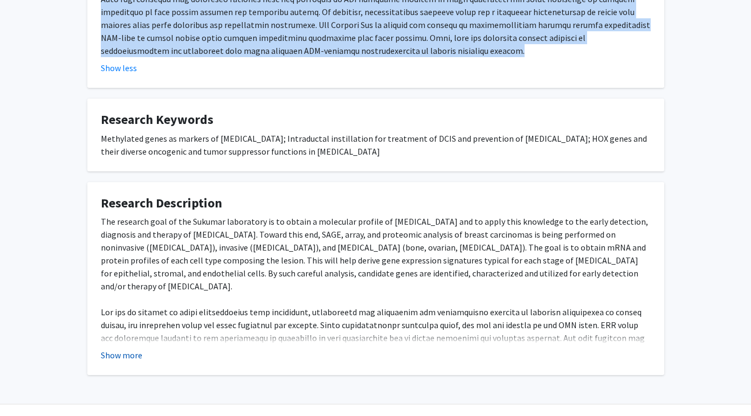
click at [133, 349] on button "Show more" at bounding box center [122, 355] width 42 height 13
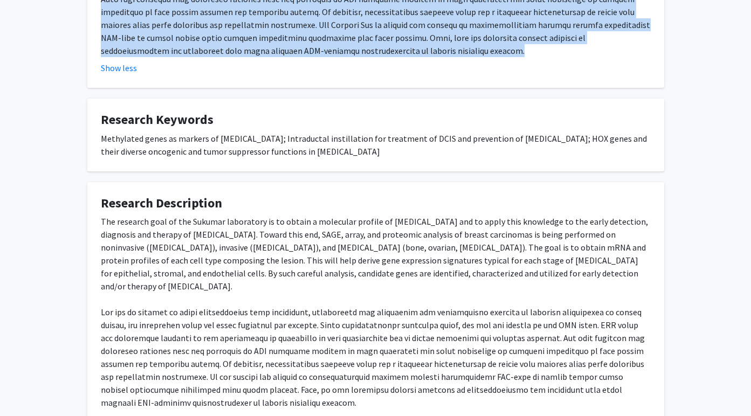
scroll to position [496, 0]
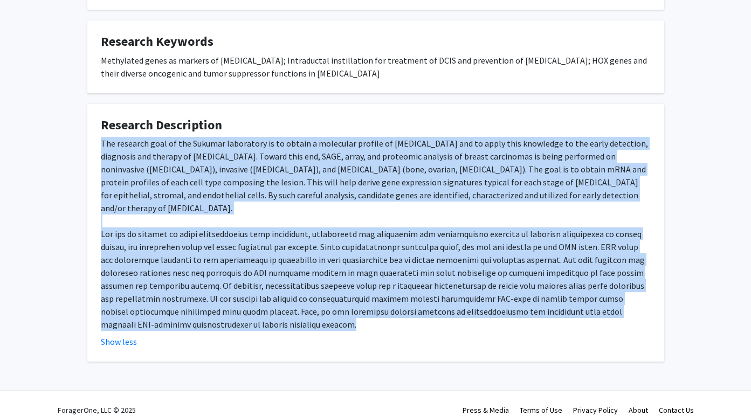
drag, startPoint x: 109, startPoint y: 149, endPoint x: 165, endPoint y: 308, distance: 168.4
click at [165, 308] on fg-card "Research Description The research goal of the Sukumar laboratory is to obtain a…" at bounding box center [375, 233] width 577 height 258
copy div "The research goal of the Sukumar laboratory is to obtain a molecular profile of…"
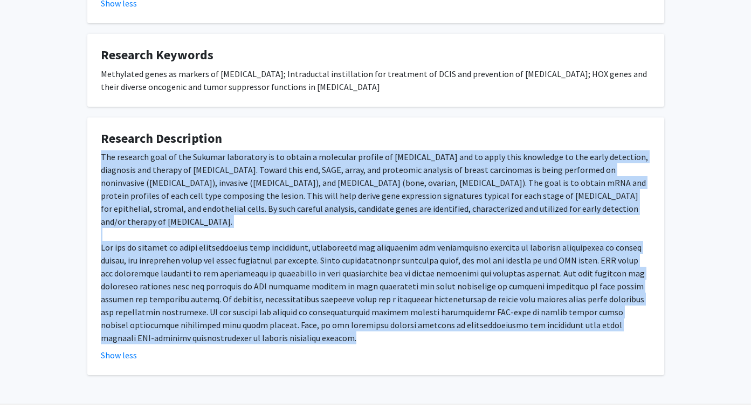
scroll to position [481, 0]
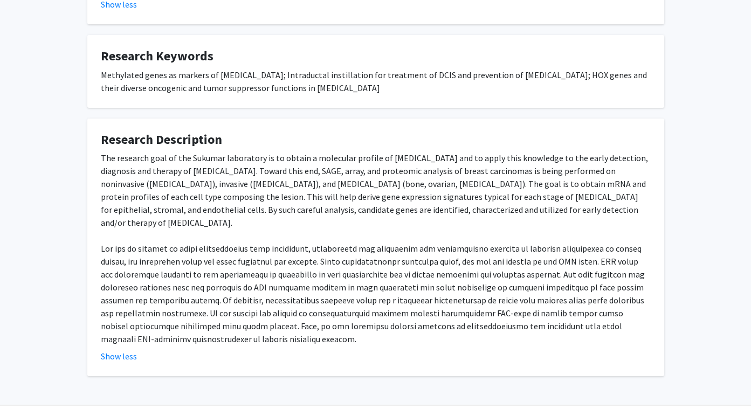
click at [221, 223] on div "The research goal of the Sukumar laboratory is to obtain a molecular profile of…" at bounding box center [376, 248] width 550 height 194
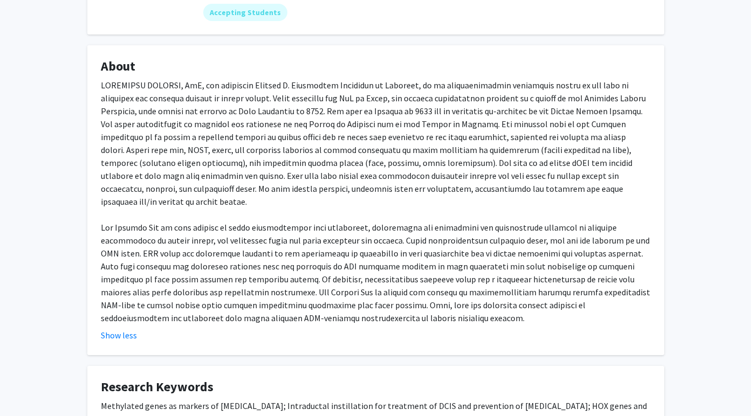
scroll to position [0, 0]
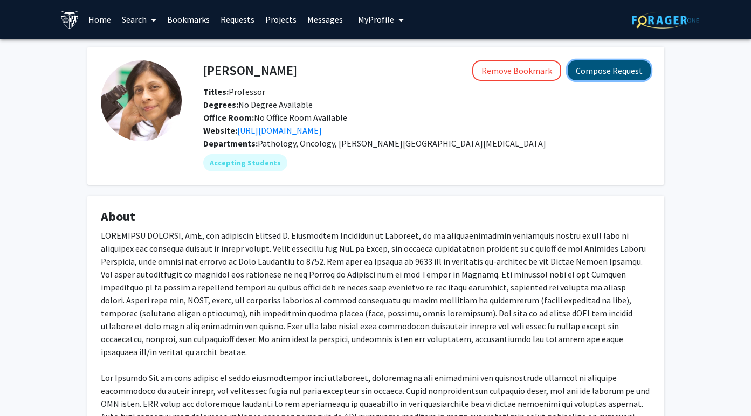
click at [610, 72] on button "Compose Request" at bounding box center [609, 70] width 83 height 20
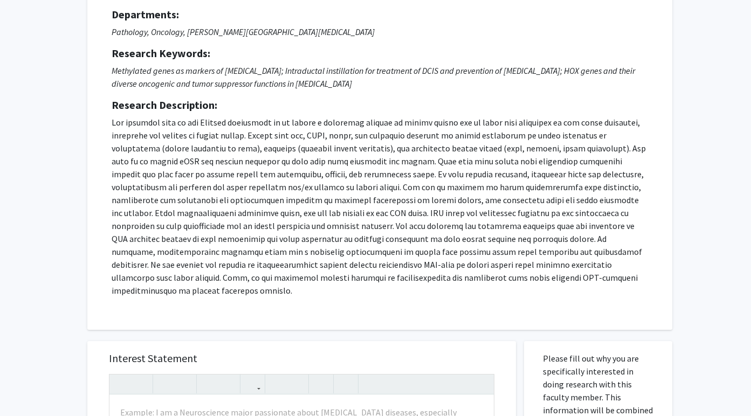
scroll to position [265, 0]
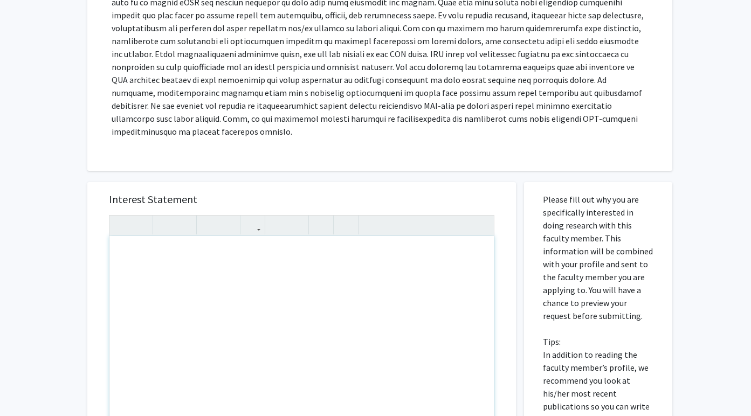
click at [211, 295] on div "Note to users with screen readers: Please press Alt+0 or Option+0 to deactivate…" at bounding box center [301, 359] width 384 height 247
paste div "Note to users with screen readers: Please press Alt+0 or Option+0 to deactivate…"
type textarea "<l>Ipsu Do. Sitamet,</c><ad><e>Se doei te Incid Utlab, etd M al e admin-veni Q.…"
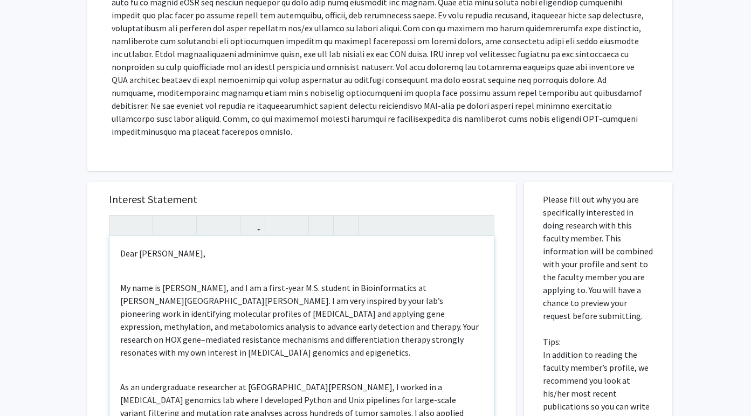
click at [158, 259] on div "Dear [PERSON_NAME], My name is [PERSON_NAME], and I am a first-year M.S. studen…" at bounding box center [301, 359] width 384 height 247
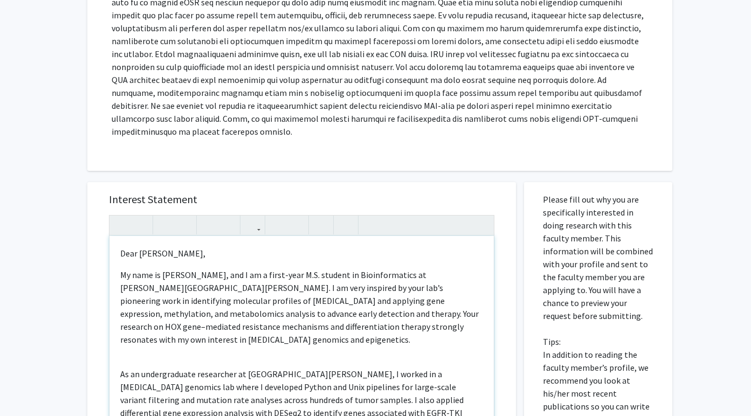
click at [143, 368] on p "As an undergraduate researcher at [GEOGRAPHIC_DATA][PERSON_NAME], I worked in a…" at bounding box center [301, 413] width 363 height 91
click at [140, 329] on div "Dear [PERSON_NAME], My name is [PERSON_NAME], and I am a first-year M.S. studen…" at bounding box center [301, 359] width 384 height 247
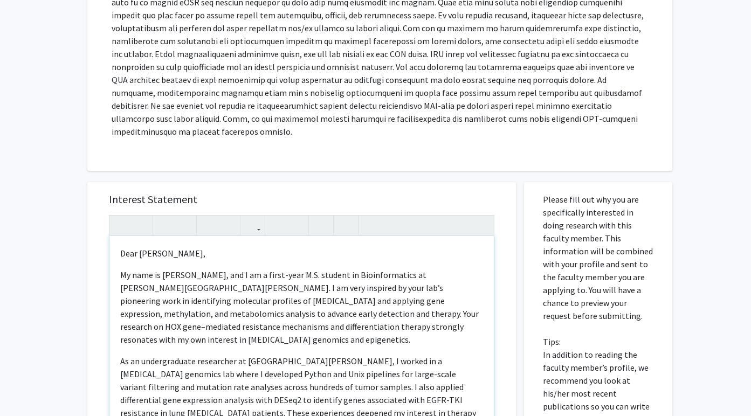
scroll to position [72, 0]
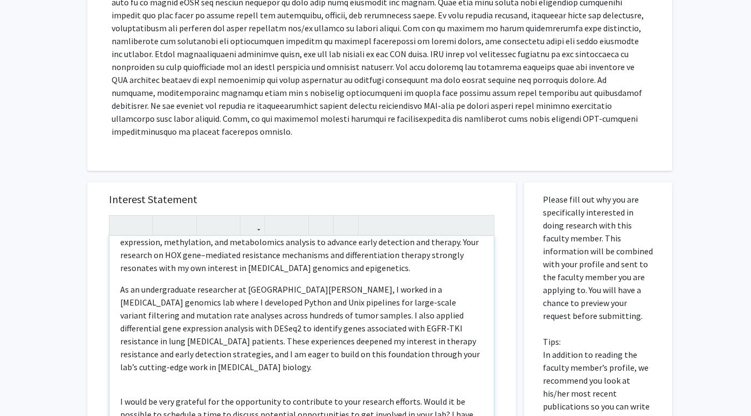
click at [138, 347] on div "Dear Dr. Sukumar, My name is Richa Kakde, and I am a first-year M.S. student in…" at bounding box center [301, 359] width 384 height 247
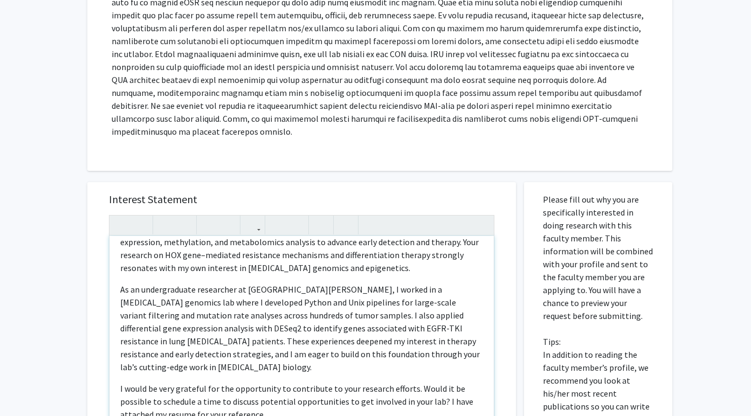
click at [145, 397] on div "Dear Dr. Sukumar, My name is Richa Kakde, and I am a first-year M.S. student in…" at bounding box center [301, 359] width 384 height 247
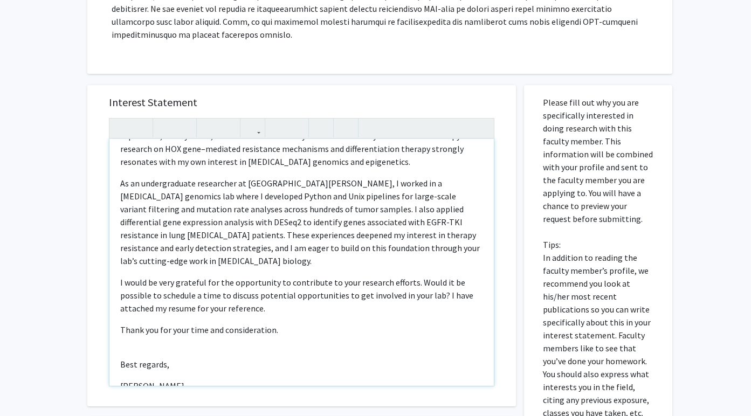
scroll to position [365, 0]
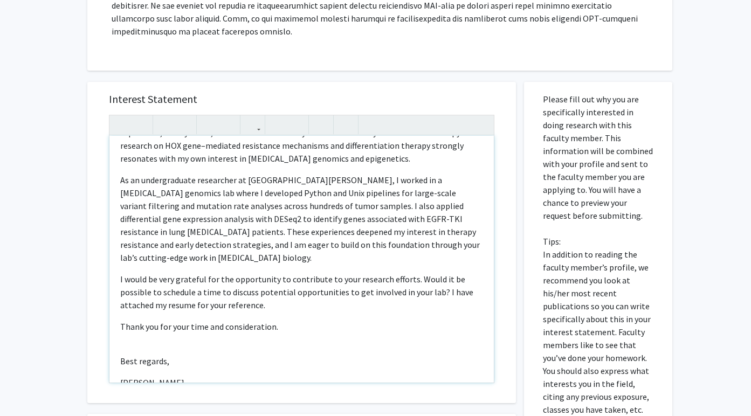
click at [118, 341] on div "Dear Dr. Sukumar, My name is Richa Kakde, and I am a first-year M.S. student in…" at bounding box center [301, 259] width 384 height 247
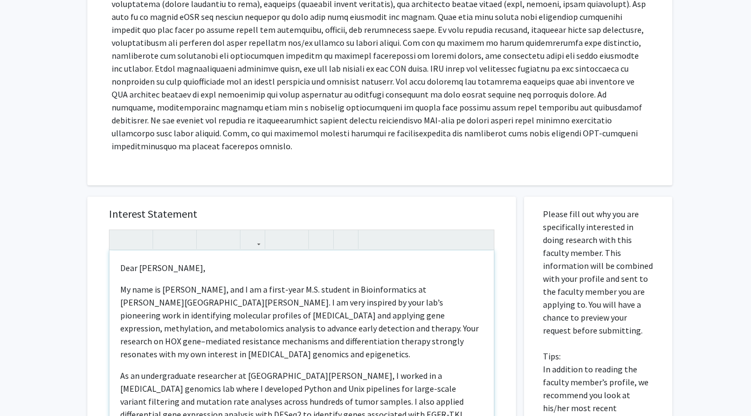
scroll to position [12, 0]
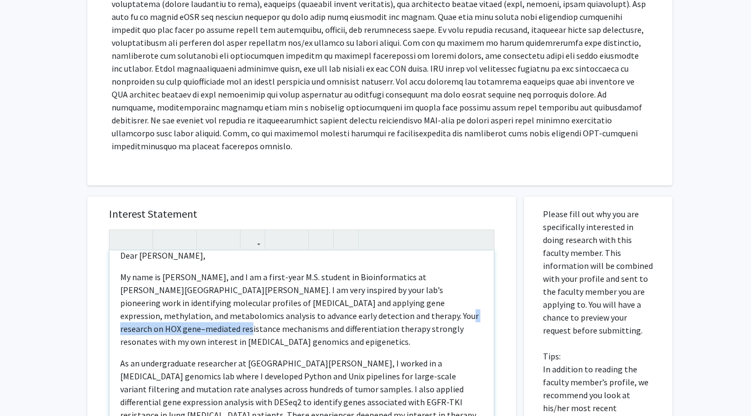
drag, startPoint x: 300, startPoint y: 302, endPoint x: 445, endPoint y: 296, distance: 145.1
click at [445, 296] on p "My name is Richa Kakde, and I am a first-year M.S. student in Bioinformatics at…" at bounding box center [301, 310] width 363 height 78
drag, startPoint x: 387, startPoint y: 304, endPoint x: 307, endPoint y: 303, distance: 80.3
click at [307, 303] on p "My name is Richa Kakde, and I am a first-year M.S. student in Bioinformatics at…" at bounding box center [301, 310] width 363 height 78
click at [329, 307] on p "My name is Richa Kakde, and I am a first-year M.S. student in Bioinformatics at…" at bounding box center [301, 310] width 363 height 78
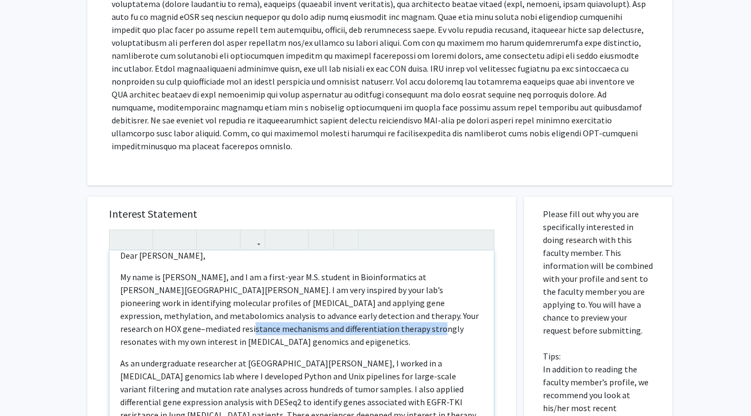
drag, startPoint x: 298, startPoint y: 316, endPoint x: 112, endPoint y: 319, distance: 186.0
click at [112, 319] on div "Dear Dr. Sukumar, My name is Richa Kakde, and I am a first-year M.S. student in…" at bounding box center [301, 374] width 384 height 247
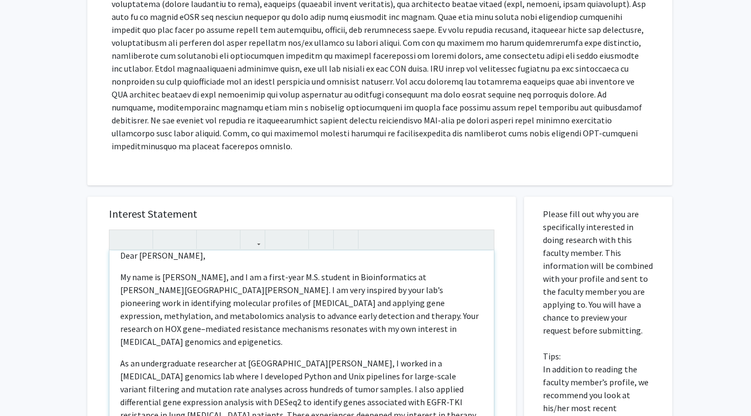
click at [178, 316] on p "My name is Richa Kakde, and I am a first-year M.S. student in Bioinformatics at…" at bounding box center [301, 310] width 363 height 78
drag, startPoint x: 377, startPoint y: 318, endPoint x: 325, endPoint y: 317, distance: 52.8
click at [325, 318] on p "My name is Richa Kakde, and I am a first-year M.S. student in Bioinformatics at…" at bounding box center [301, 310] width 363 height 78
type textarea "<p>Dear Dr. Sukumar,</p><p>My name is Richa Kakde, and I am a first-year M.S. s…"
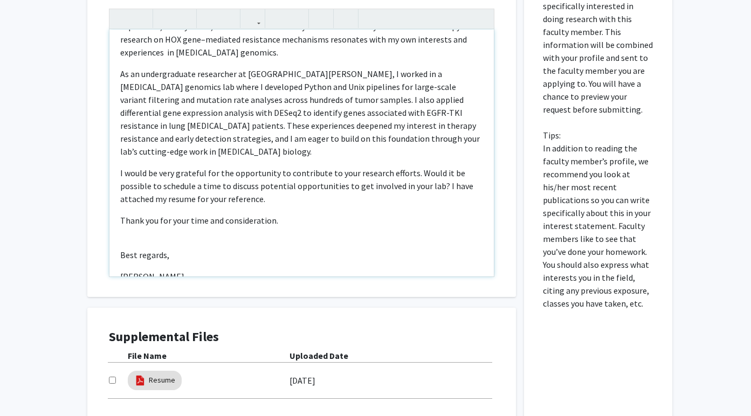
scroll to position [489, 0]
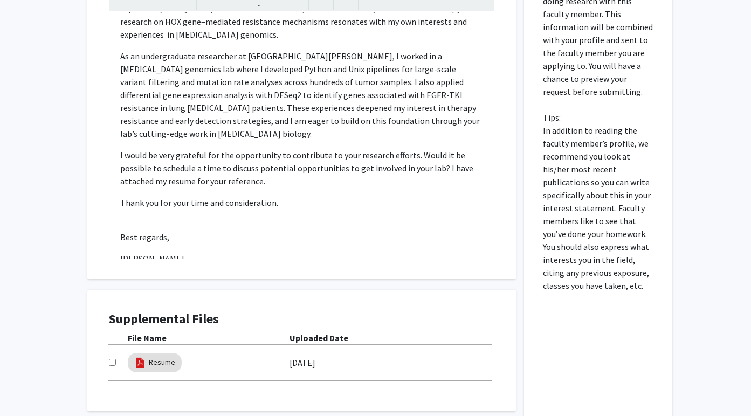
click at [110, 359] on input "checkbox" at bounding box center [112, 362] width 7 height 7
checkbox input "true"
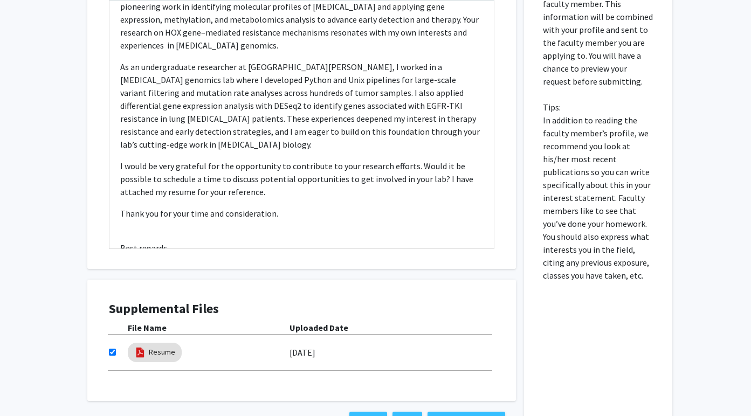
scroll to position [0, 0]
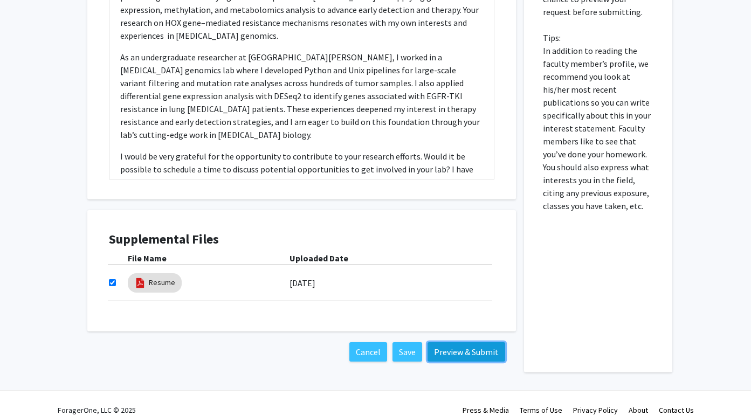
click at [457, 342] on button "Preview & Submit" at bounding box center [466, 351] width 78 height 19
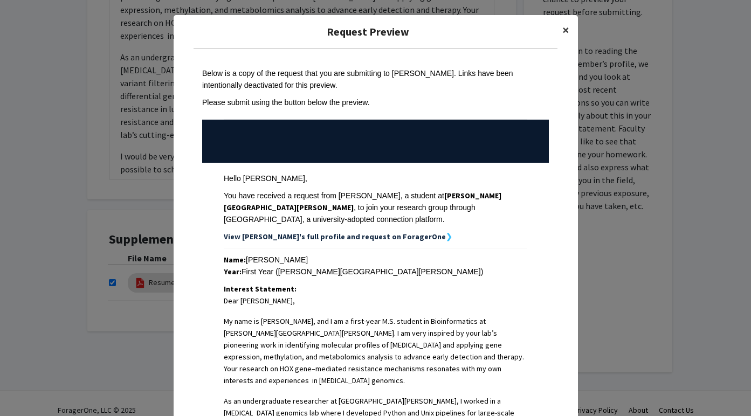
click at [570, 31] on button "×" at bounding box center [566, 30] width 24 height 30
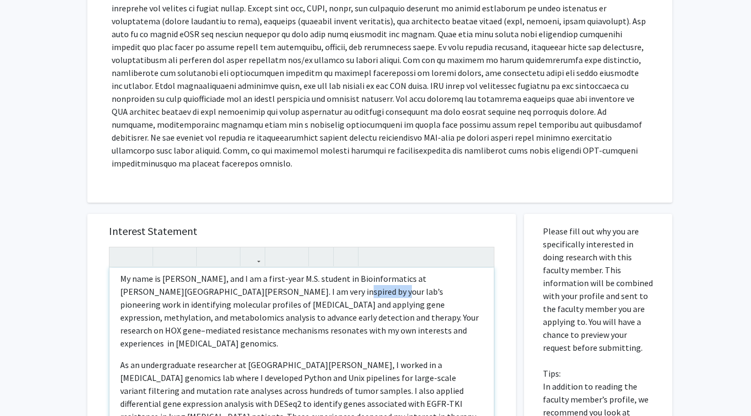
drag, startPoint x: 274, startPoint y: 278, endPoint x: 313, endPoint y: 278, distance: 38.3
click at [313, 278] on p "My name is Richa Kakde, and I am a first-year M.S. student in Bioinformatics at…" at bounding box center [301, 311] width 363 height 78
type textarea "<p>Dear Dr. Sukumar,</p><p>My name is Richa Kakde, and I am a first-year M.S. s…"
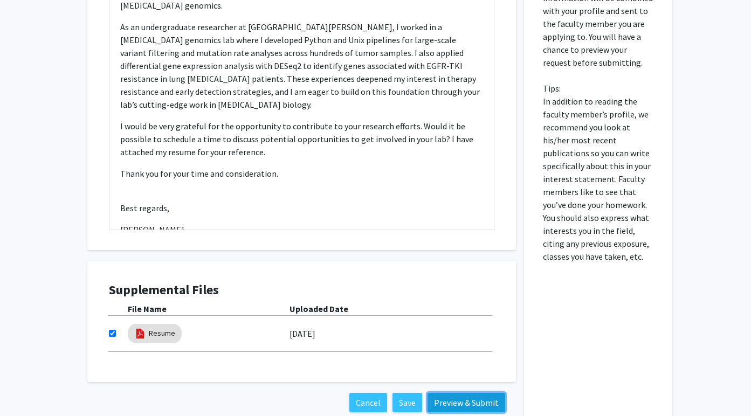
click at [447, 393] on button "Preview & Submit" at bounding box center [466, 402] width 78 height 19
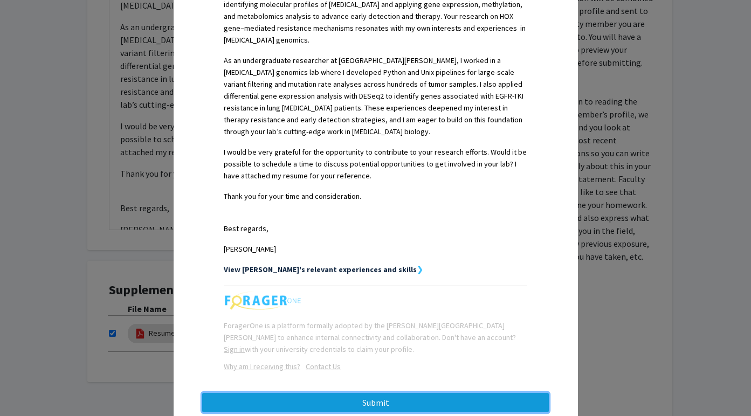
click at [356, 393] on button "Submit" at bounding box center [375, 402] width 347 height 19
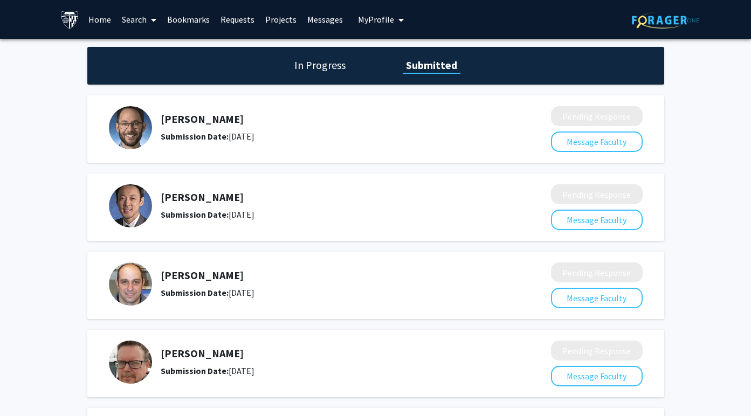
click at [227, 22] on link "Requests" at bounding box center [237, 20] width 45 height 38
click at [201, 18] on link "Bookmarks" at bounding box center [188, 20] width 53 height 38
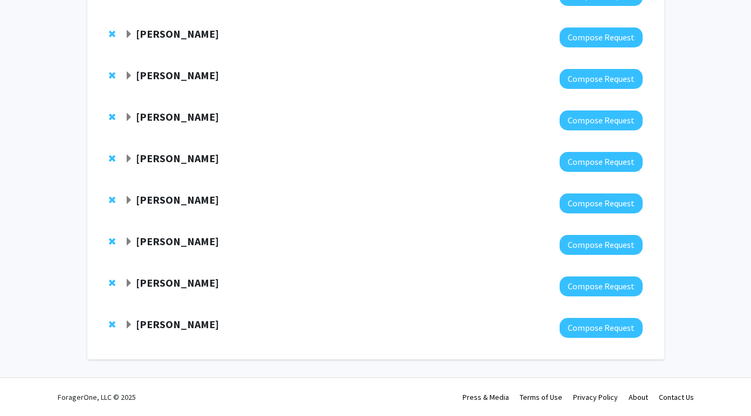
click at [203, 198] on strong "[PERSON_NAME]" at bounding box center [177, 199] width 83 height 13
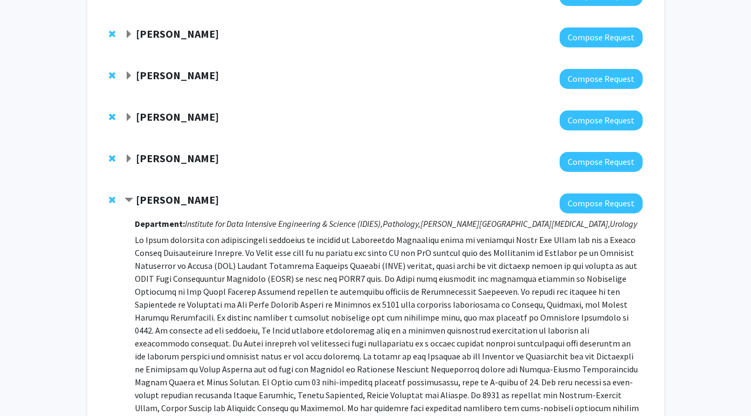
click at [203, 198] on strong "[PERSON_NAME]" at bounding box center [177, 199] width 83 height 13
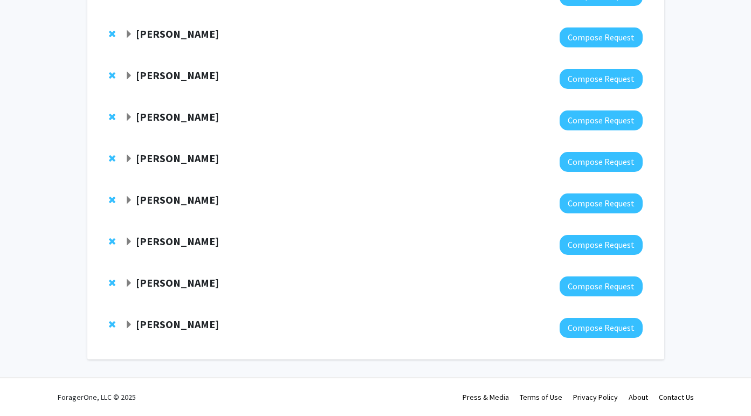
click at [117, 318] on div at bounding box center [114, 324] width 11 height 13
click at [104, 321] on div "Michael Koldobskiy Compose Request" at bounding box center [375, 328] width 555 height 42
click at [112, 327] on span "Remove Michael Koldobskiy from bookmarks" at bounding box center [112, 324] width 6 height 9
click at [112, 281] on span "Remove Sara Sukumar from bookmarks" at bounding box center [112, 283] width 6 height 9
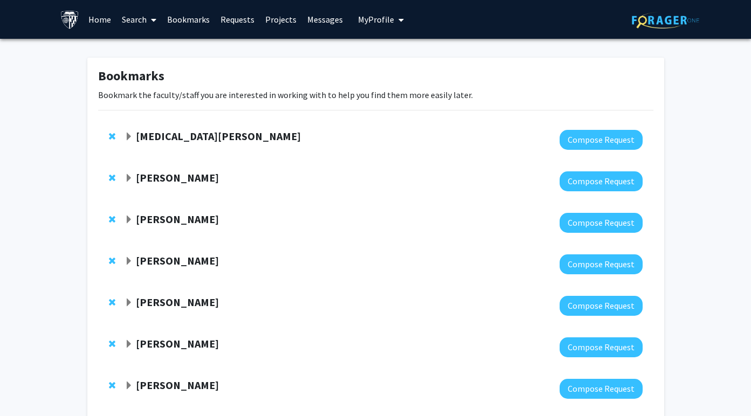
scroll to position [19, 0]
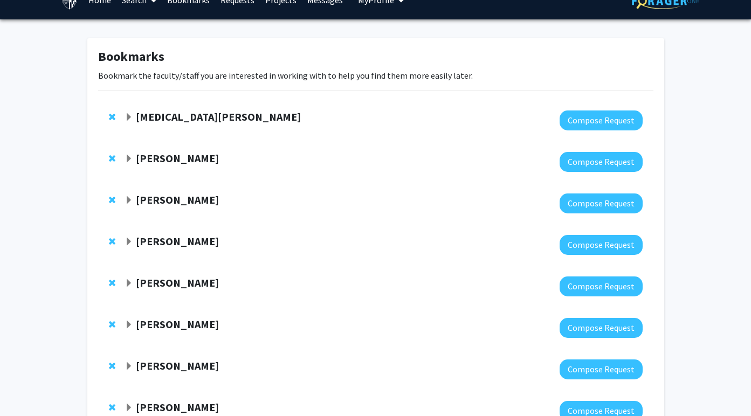
click at [182, 198] on strong "Arvind Pathak" at bounding box center [177, 199] width 83 height 13
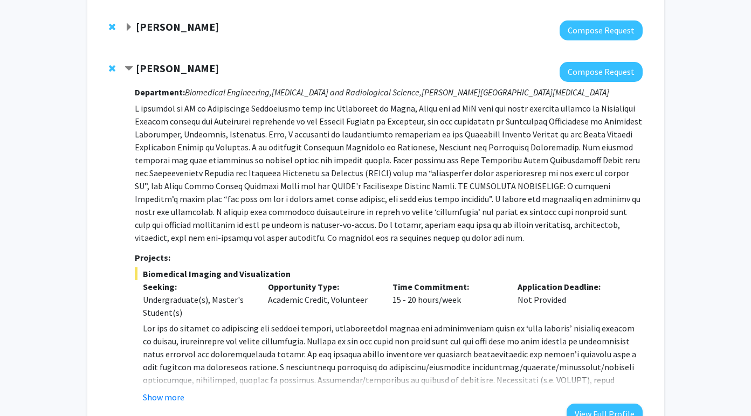
scroll to position [35, 0]
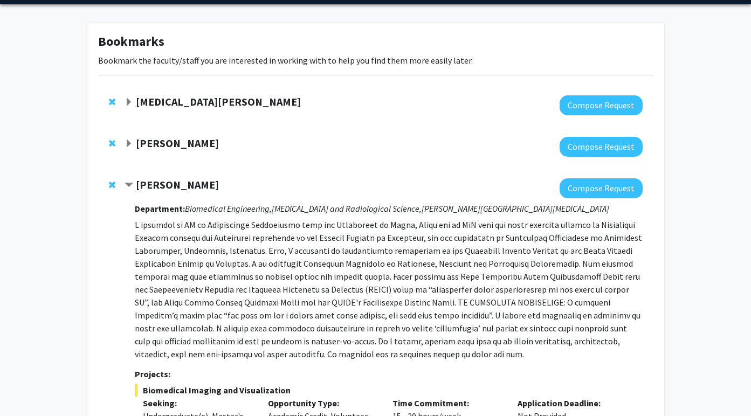
click at [111, 189] on div at bounding box center [114, 184] width 11 height 13
click at [132, 182] on span "Contract Arvind Pathak Bookmark" at bounding box center [129, 185] width 9 height 9
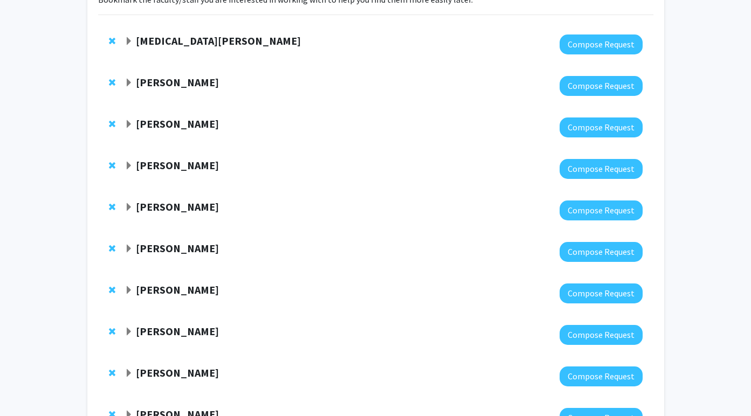
scroll to position [215, 0]
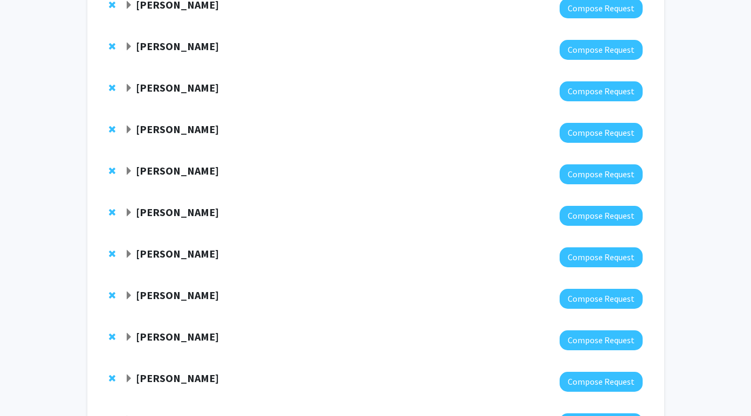
click at [147, 251] on strong "John Kim" at bounding box center [177, 253] width 83 height 13
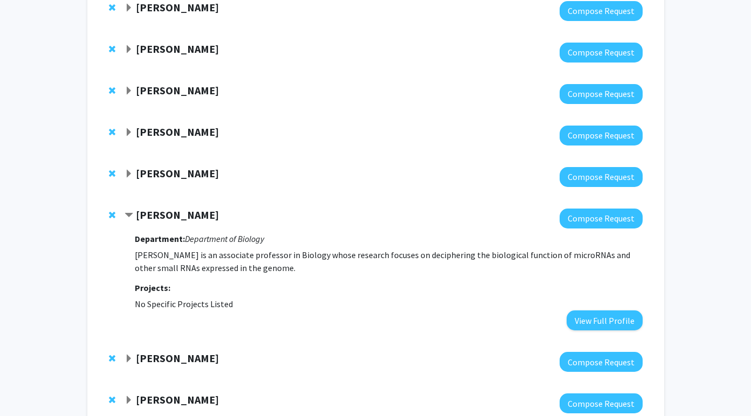
scroll to position [253, 0]
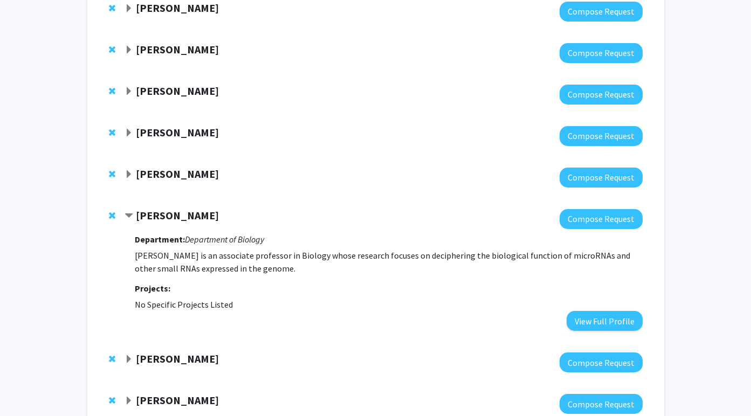
click at [147, 251] on p "John Kim is an associate professor in Biology whose research focuses on deciphe…" at bounding box center [388, 262] width 507 height 26
click at [148, 218] on strong "John Kim" at bounding box center [177, 215] width 83 height 13
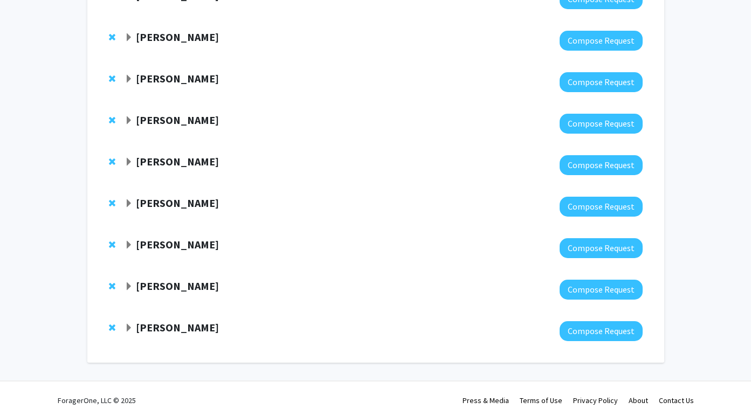
scroll to position [310, 0]
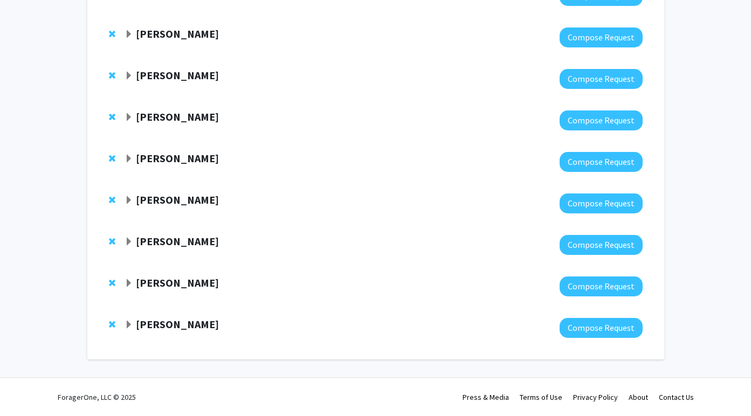
click at [180, 206] on div "Karthik Suresh" at bounding box center [241, 200] width 233 height 13
click at [181, 200] on strong "Karthik Suresh" at bounding box center [177, 199] width 83 height 13
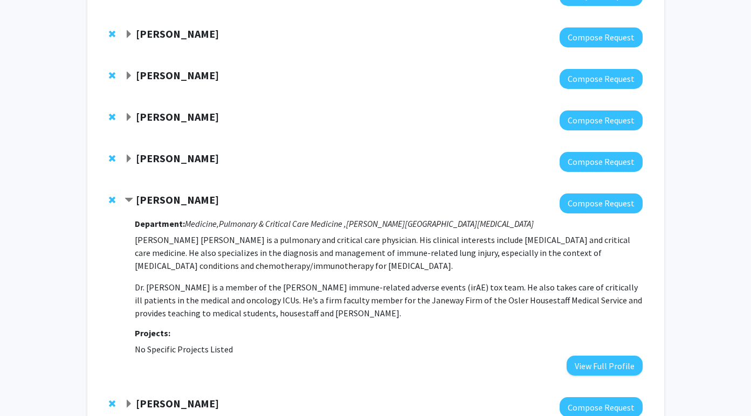
click at [177, 200] on strong "Karthik Suresh" at bounding box center [177, 199] width 83 height 13
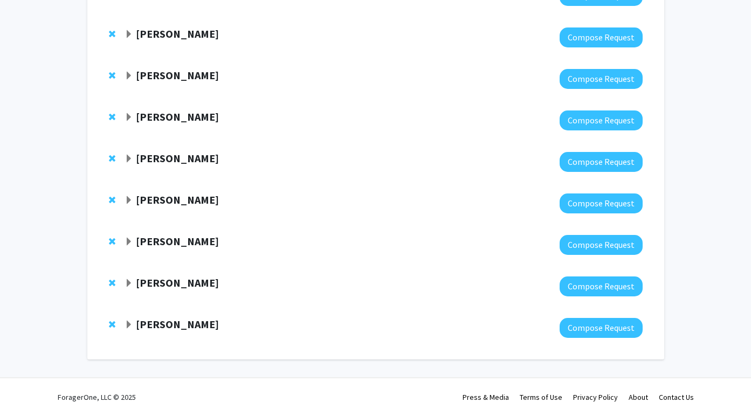
click at [179, 325] on strong "Shawn Lupold" at bounding box center [177, 324] width 83 height 13
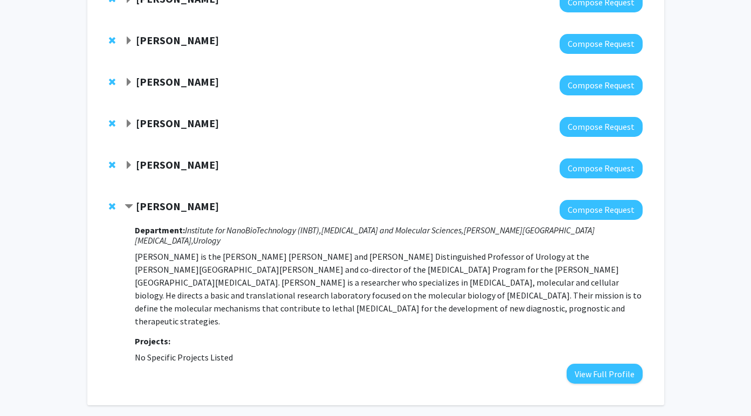
scroll to position [426, 0]
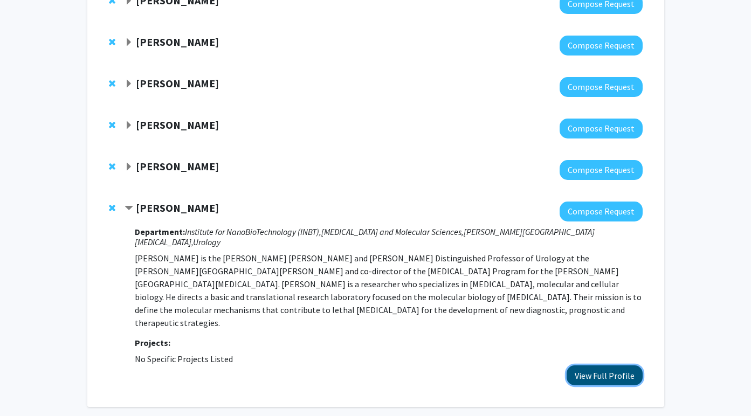
click at [617, 372] on button "View Full Profile" at bounding box center [605, 375] width 76 height 20
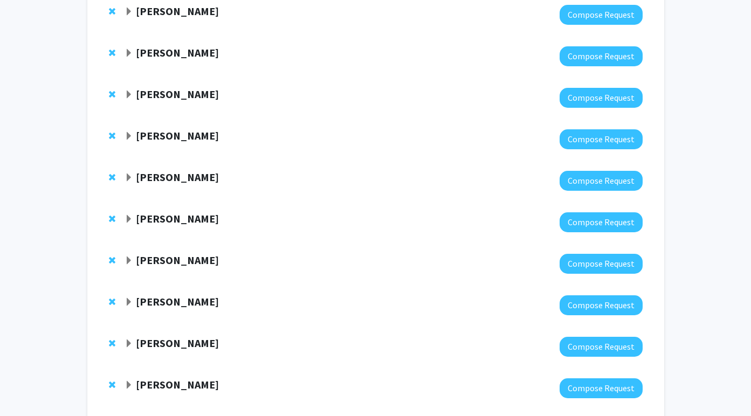
scroll to position [195, 0]
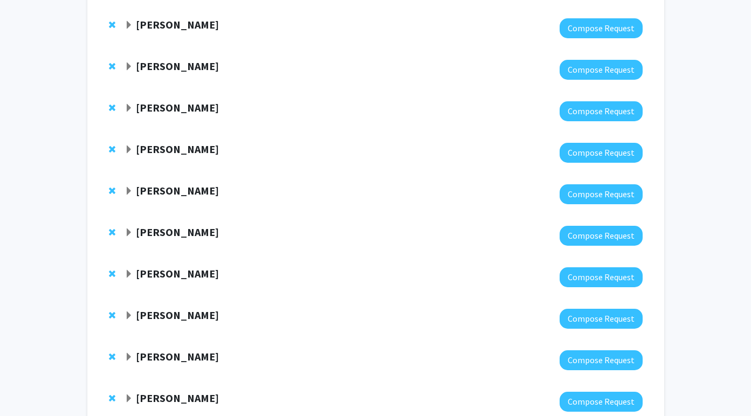
click at [177, 70] on strong "Doug Robinson" at bounding box center [177, 65] width 83 height 13
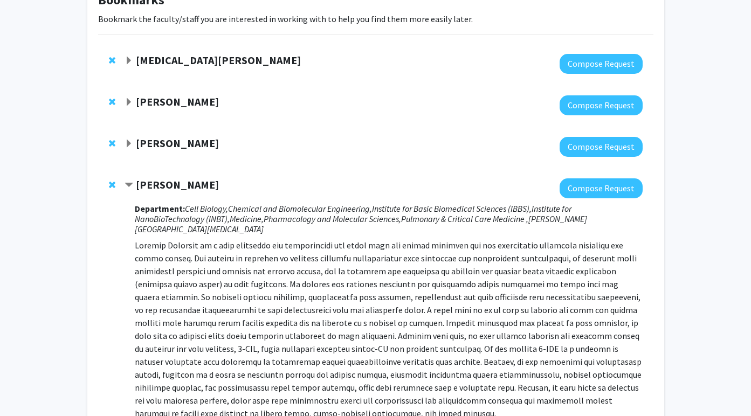
scroll to position [75, 0]
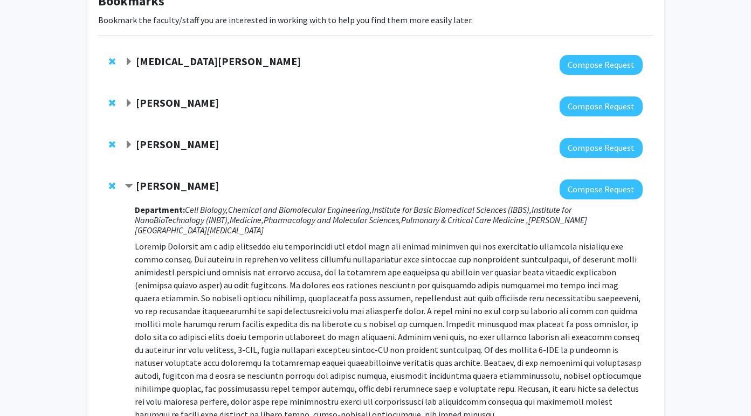
click at [181, 104] on strong "Steven Clipman" at bounding box center [177, 102] width 83 height 13
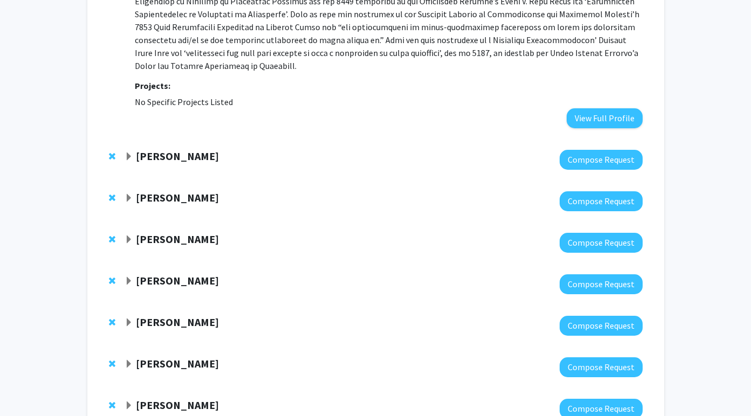
scroll to position [937, 0]
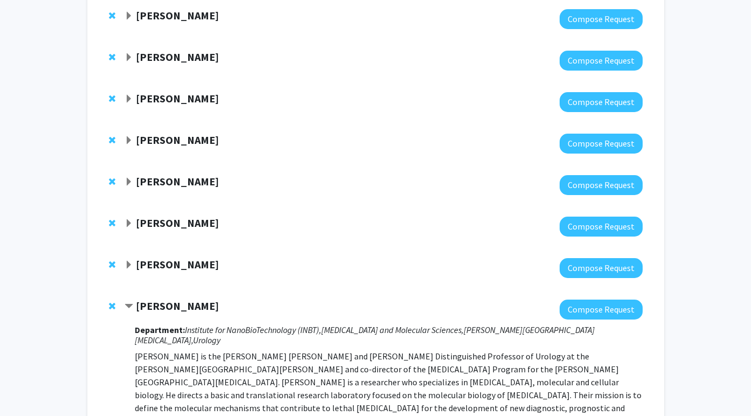
click at [160, 216] on strong "Changhe Ji" at bounding box center [177, 222] width 83 height 13
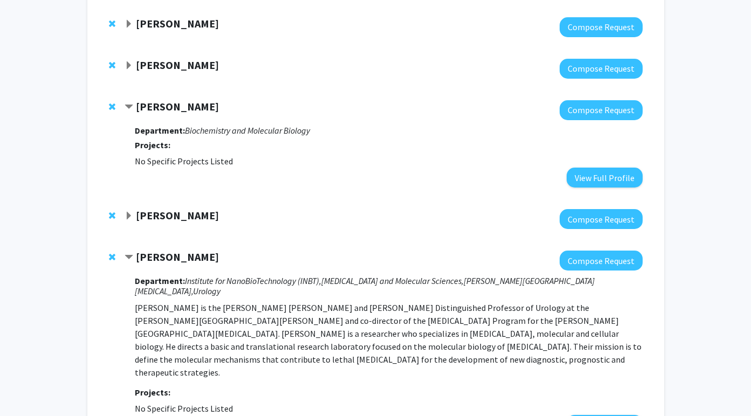
scroll to position [1055, 0]
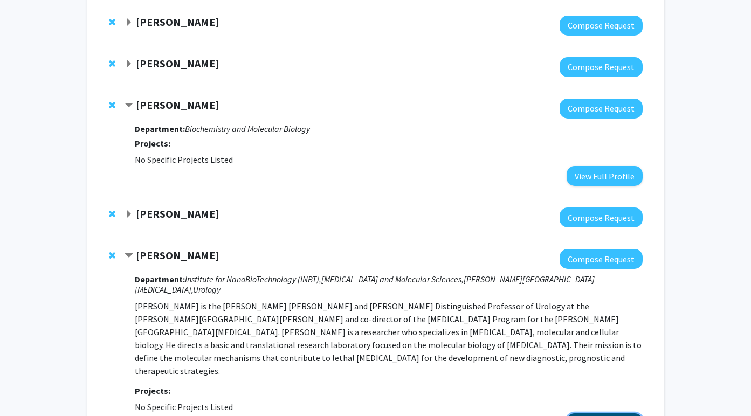
click at [615, 413] on button "View Full Profile" at bounding box center [605, 423] width 76 height 20
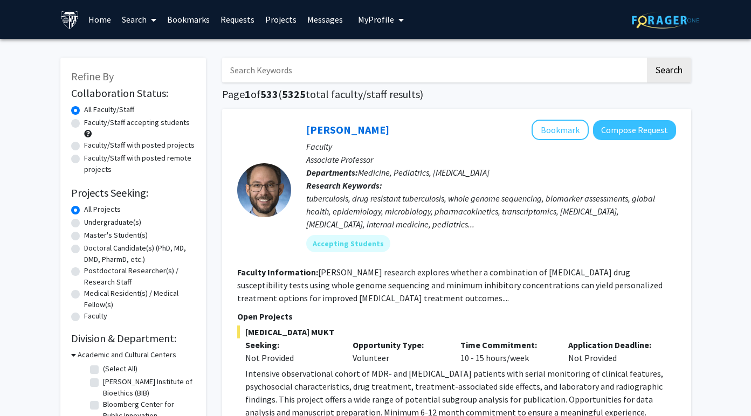
click at [238, 21] on link "Requests" at bounding box center [237, 20] width 45 height 38
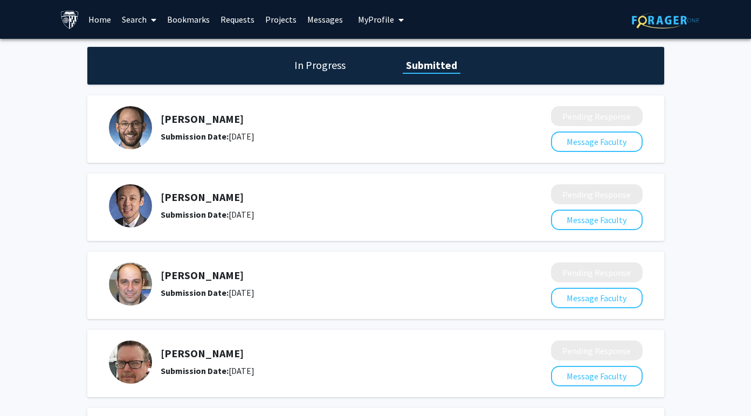
click at [114, 22] on link "Home" at bounding box center [99, 20] width 33 height 38
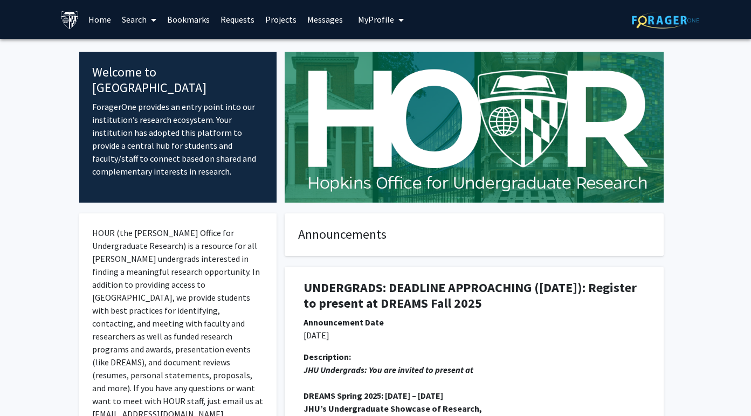
click at [108, 21] on link "Home" at bounding box center [99, 20] width 33 height 38
click at [151, 16] on icon at bounding box center [153, 20] width 5 height 9
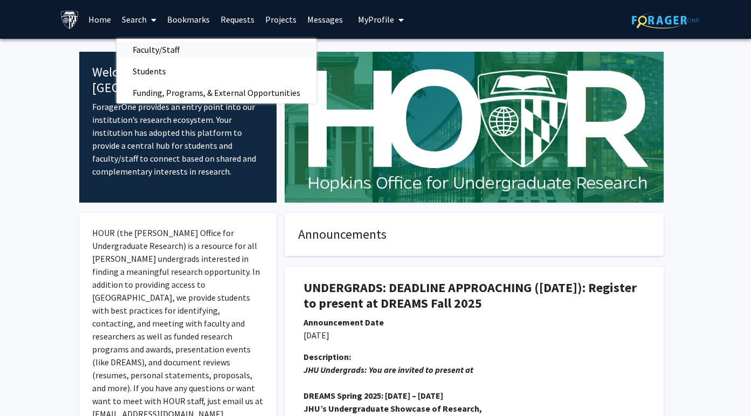
click at [138, 40] on span "Faculty/Staff" at bounding box center [155, 50] width 79 height 22
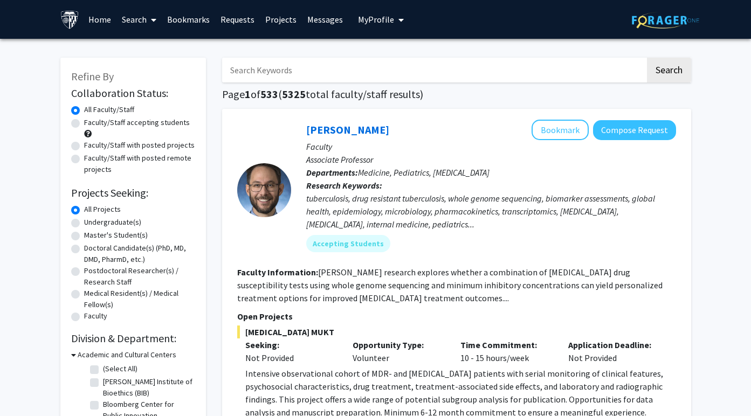
click at [266, 75] on input "Search Keywords" at bounding box center [433, 70] width 423 height 25
type input "saraswati"
click at [647, 58] on button "Search" at bounding box center [669, 70] width 44 height 25
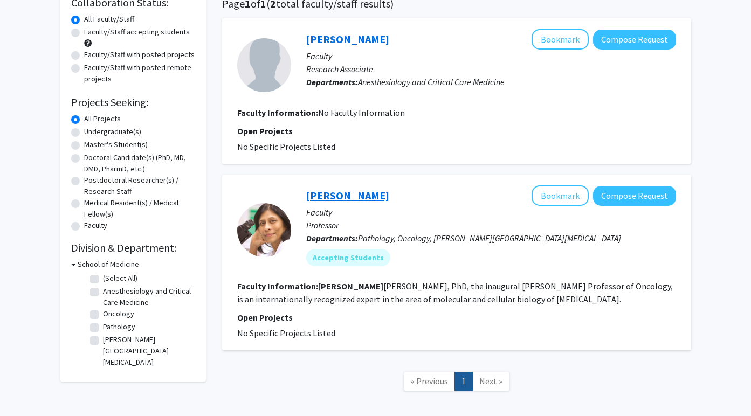
scroll to position [105, 0]
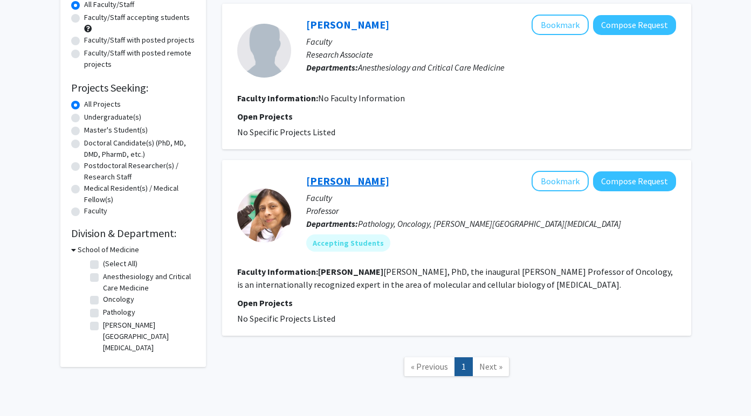
click at [363, 177] on link "[PERSON_NAME]" at bounding box center [347, 180] width 83 height 13
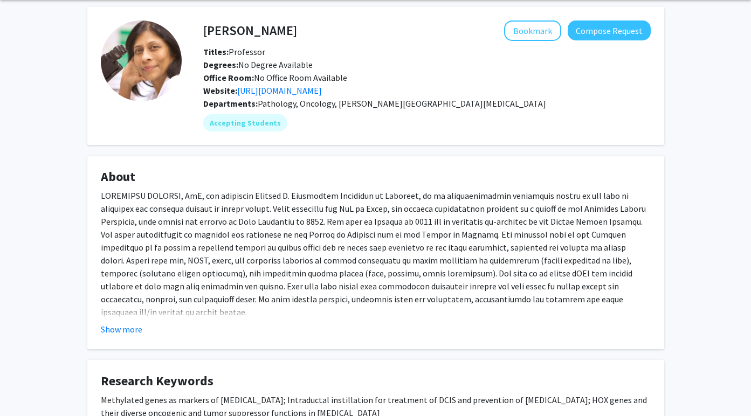
scroll to position [328, 0]
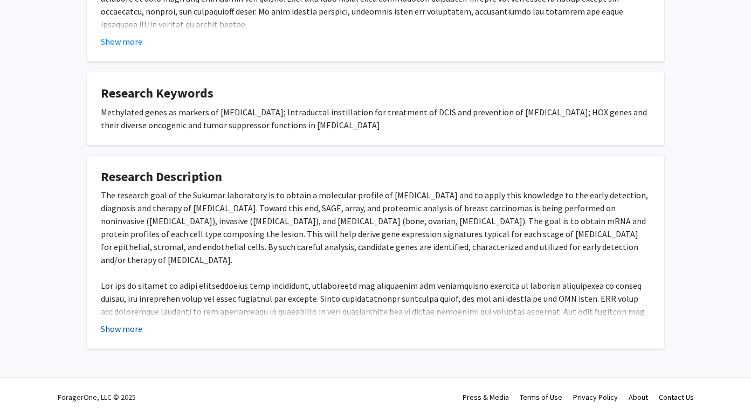
click at [132, 324] on button "Show more" at bounding box center [122, 328] width 42 height 13
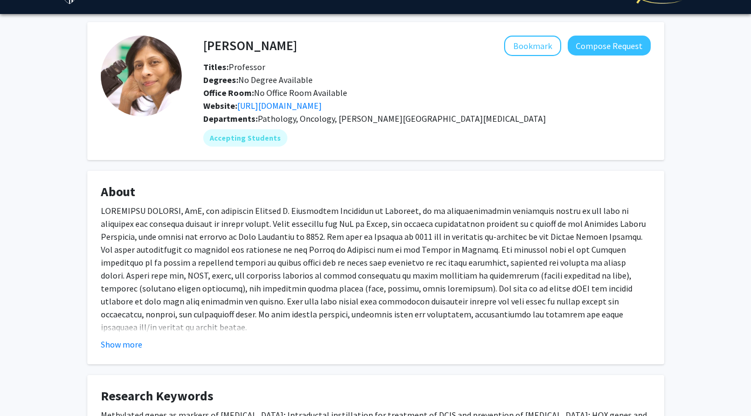
scroll to position [0, 0]
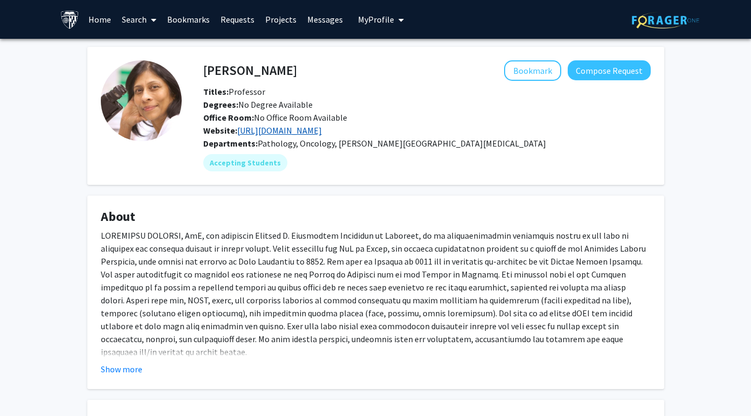
click at [286, 130] on link "[URL][DOMAIN_NAME]" at bounding box center [279, 130] width 85 height 11
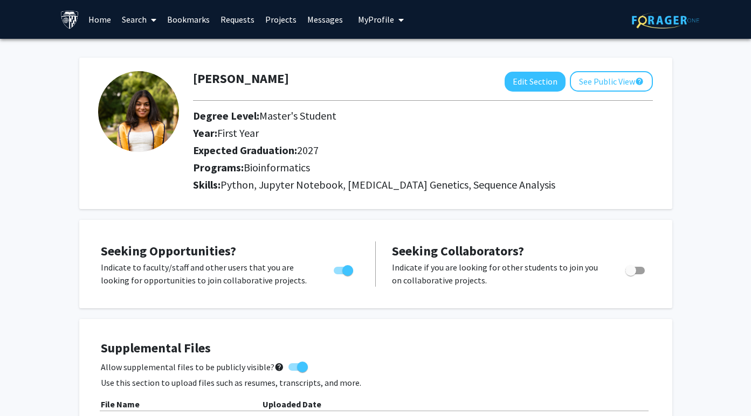
click at [122, 20] on link "Search" at bounding box center [138, 20] width 45 height 38
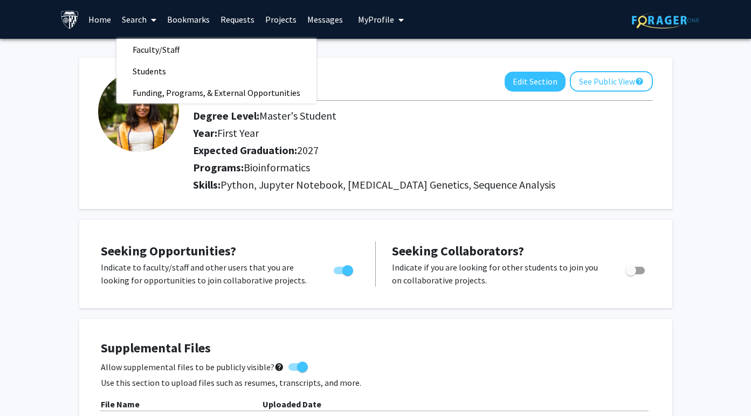
click at [135, 36] on link "Search" at bounding box center [138, 20] width 45 height 38
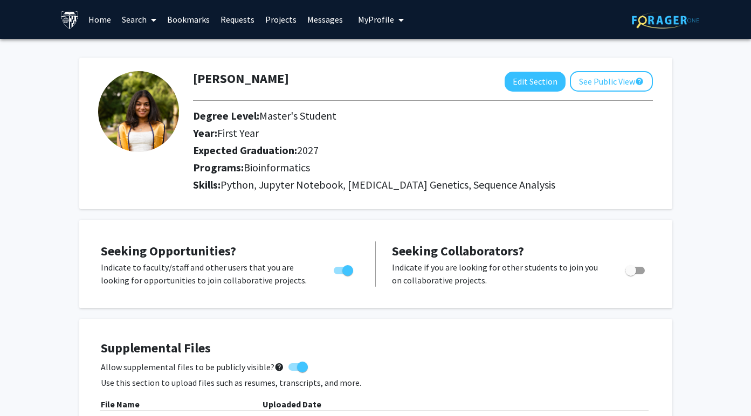
click at [134, 11] on link "Search" at bounding box center [138, 20] width 45 height 38
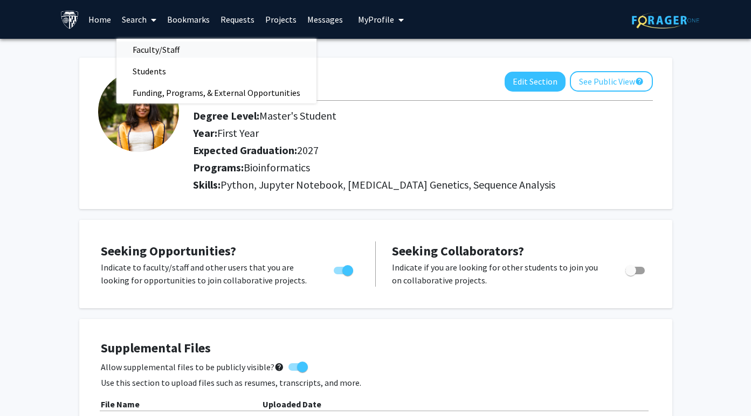
click at [140, 47] on span "Faculty/Staff" at bounding box center [155, 50] width 79 height 22
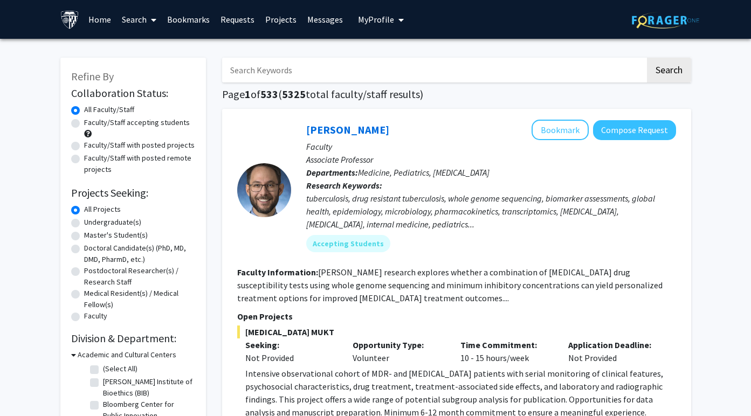
click at [158, 123] on label "Faculty/Staff accepting students" at bounding box center [137, 122] width 106 height 11
click at [91, 123] on input "Faculty/Staff accepting students" at bounding box center [87, 120] width 7 height 7
radio input "true"
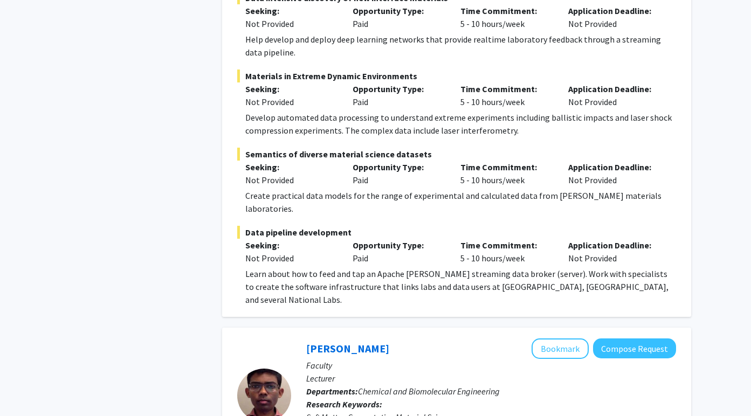
scroll to position [5180, 0]
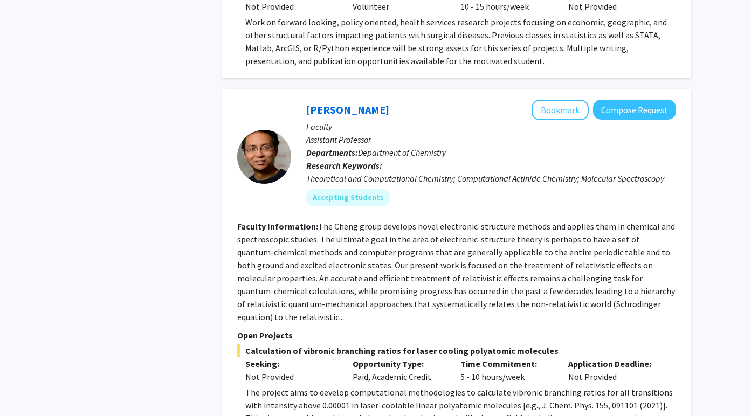
scroll to position [3952, 0]
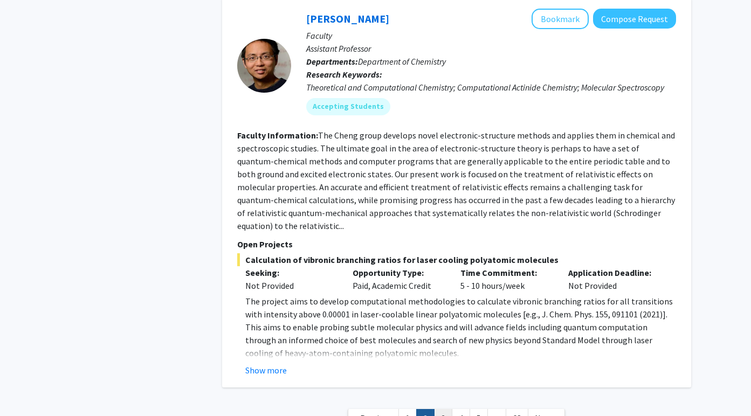
click at [446, 409] on link "3" at bounding box center [443, 418] width 18 height 19
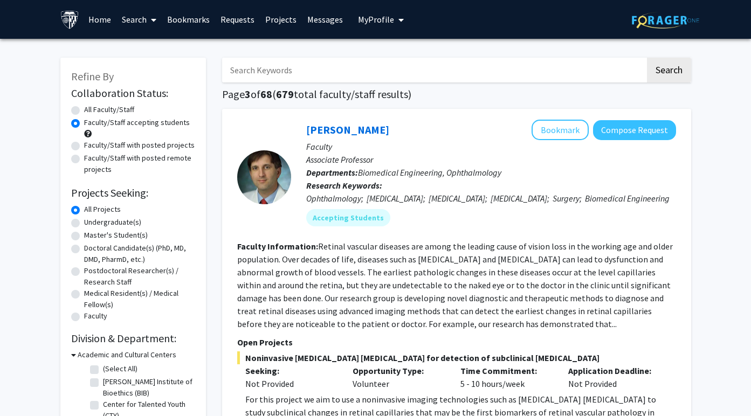
click at [311, 67] on input "Search Keywords" at bounding box center [433, 70] width 423 height 25
type input "bioinformatics"
click at [647, 58] on button "Search" at bounding box center [669, 70] width 44 height 25
radio input "true"
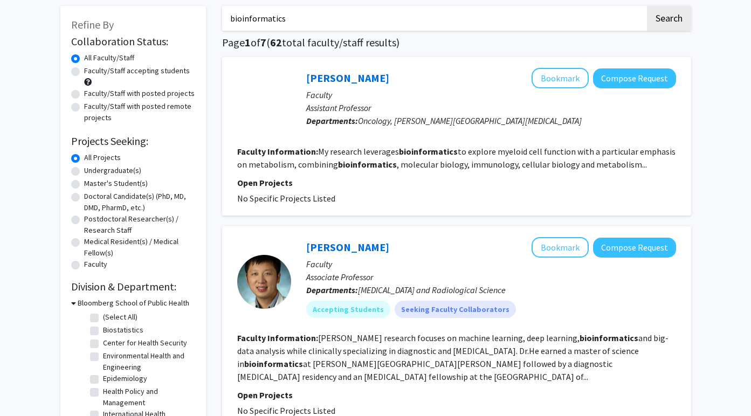
scroll to position [73, 0]
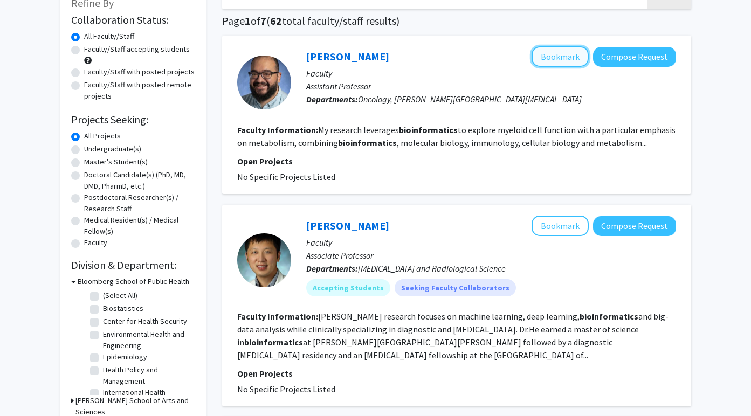
click at [566, 53] on button "Bookmark" at bounding box center [560, 56] width 57 height 20
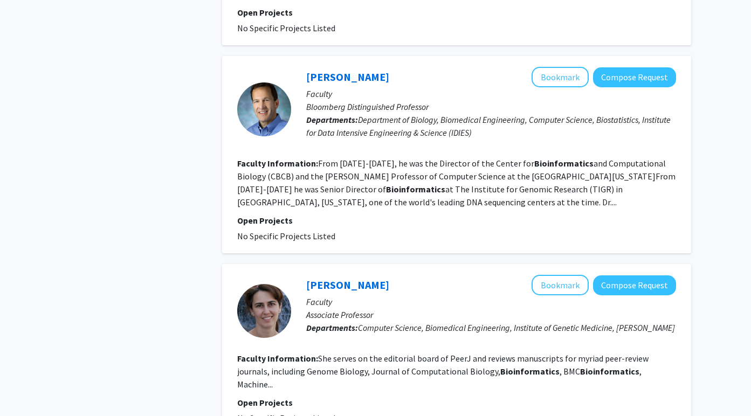
scroll to position [1684, 0]
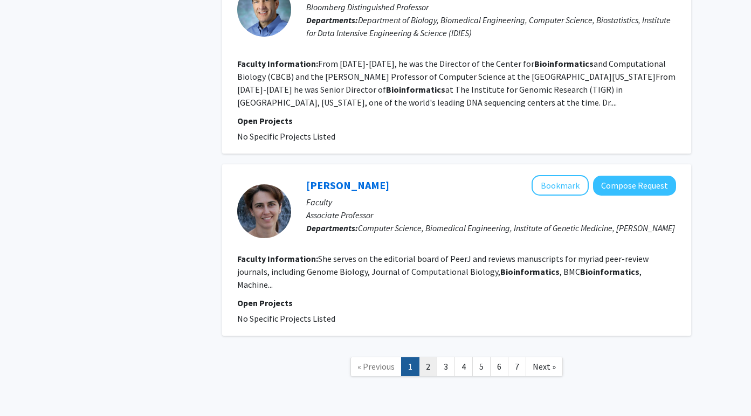
click at [432, 357] on link "2" at bounding box center [428, 366] width 18 height 19
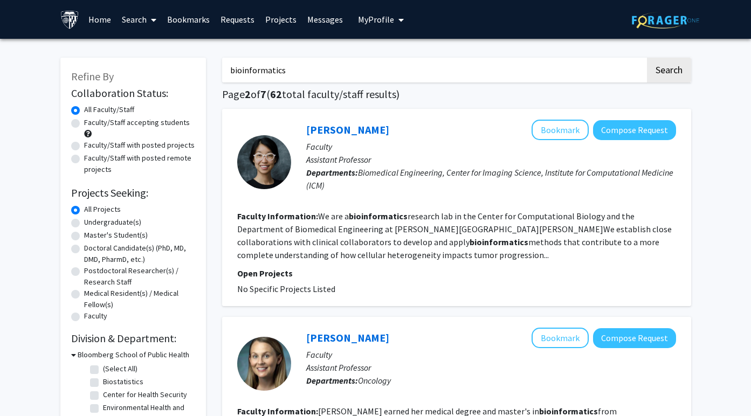
click at [333, 66] on input "bioinformatics" at bounding box center [433, 70] width 423 height 25
type input "b"
